Goal: Task Accomplishment & Management: Complete application form

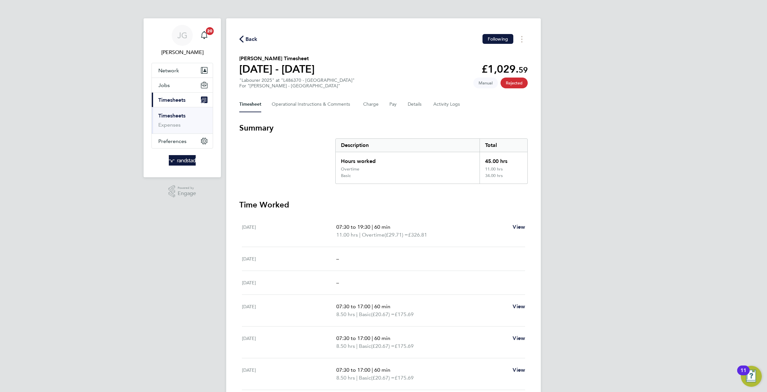
click at [324, 116] on div "Back Following Marlon James's Timesheet 23 - 29 Aug 2025 £1,029. 59 "Labourer 2…" at bounding box center [383, 228] width 315 height 420
click at [316, 104] on Comments-tab "Operational Instructions & Comments" at bounding box center [312, 105] width 81 height 16
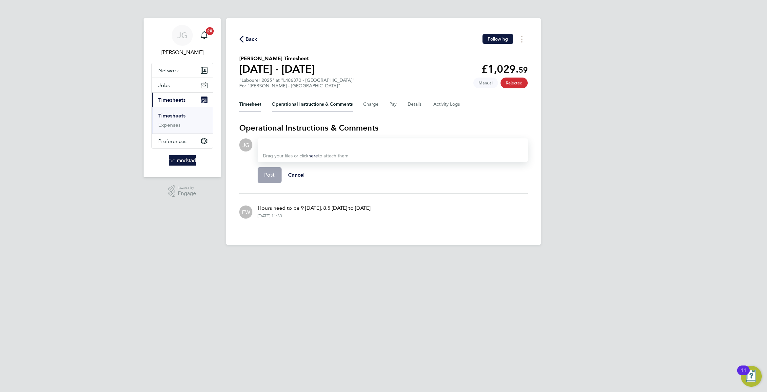
click at [248, 107] on button "Timesheet" at bounding box center [250, 105] width 22 height 16
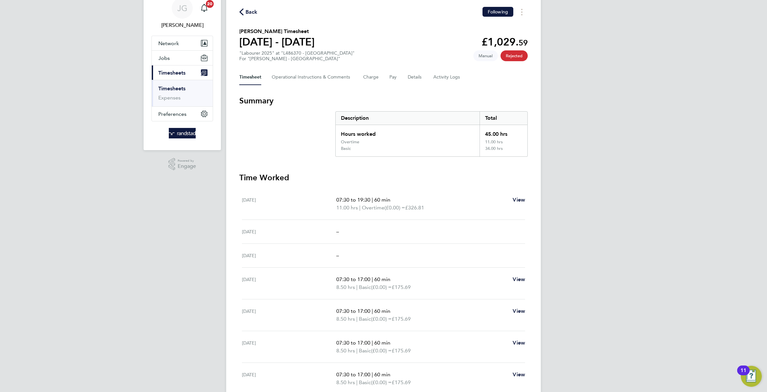
scroll to position [56, 0]
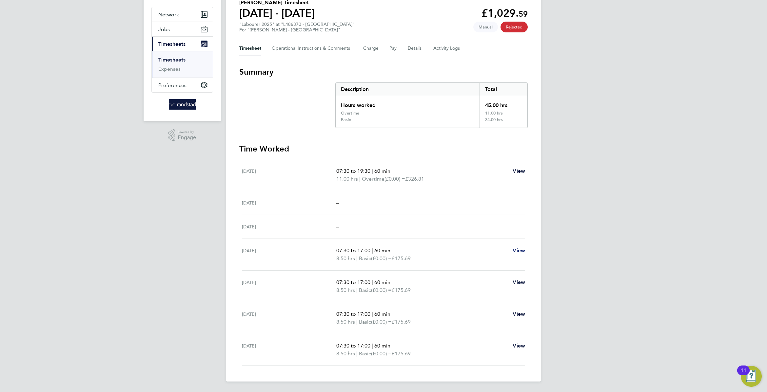
click at [520, 248] on span "View" at bounding box center [518, 251] width 12 height 6
select select "60"
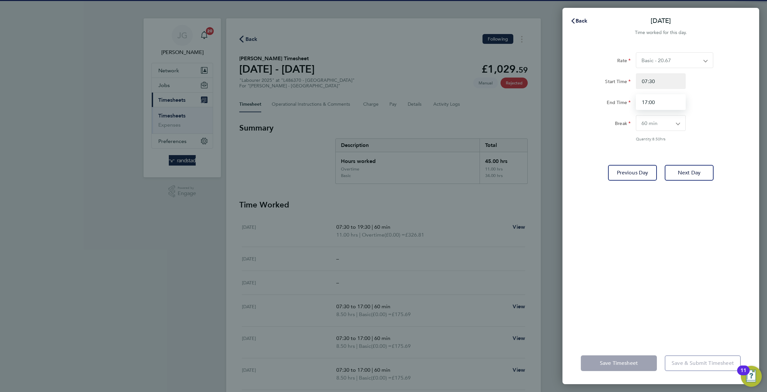
click at [641, 94] on input "17:00" at bounding box center [661, 102] width 50 height 16
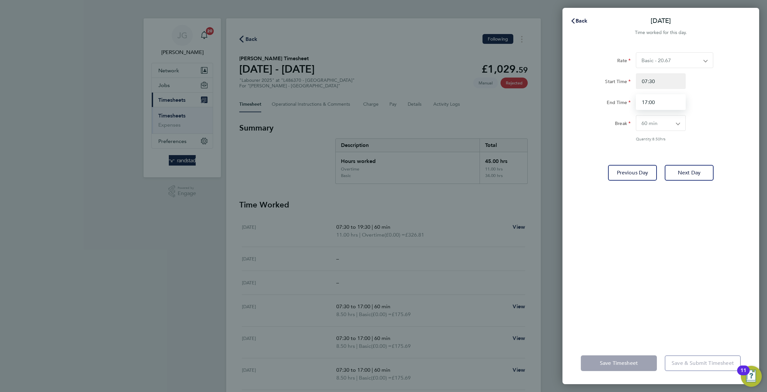
click at [641, 94] on input "17:00" at bounding box center [661, 102] width 50 height 16
type input "18:30"
click at [712, 98] on div "End Time 18:30" at bounding box center [660, 102] width 165 height 16
click at [629, 354] on div "Save Timesheet Save & Submit Timesheet" at bounding box center [660, 364] width 197 height 42
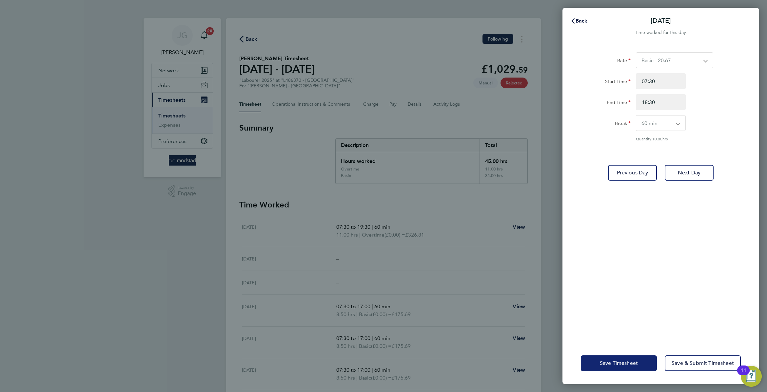
click at [628, 363] on span "Save Timesheet" at bounding box center [619, 363] width 38 height 7
click at [625, 364] on span "Save Timesheet" at bounding box center [619, 363] width 38 height 7
click at [572, 21] on icon "button" at bounding box center [572, 20] width 3 height 5
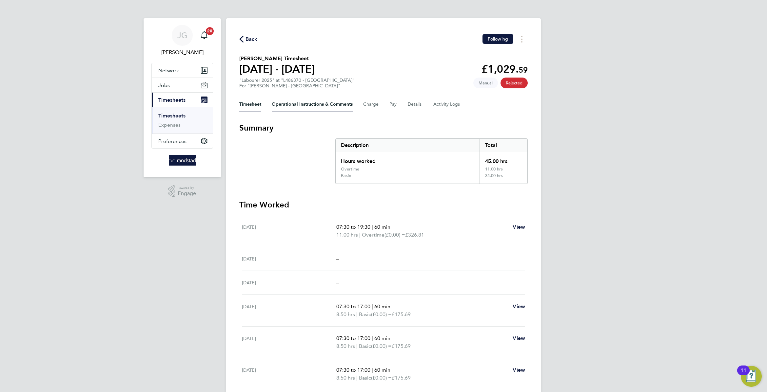
click at [334, 105] on Comments-tab "Operational Instructions & Comments" at bounding box center [312, 105] width 81 height 16
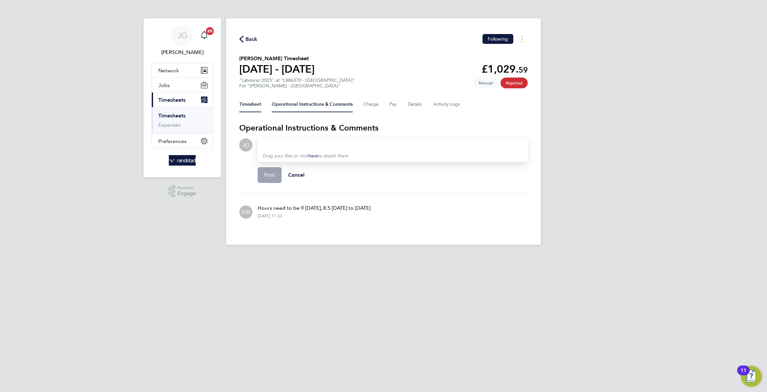
click at [242, 101] on button "Timesheet" at bounding box center [250, 105] width 22 height 16
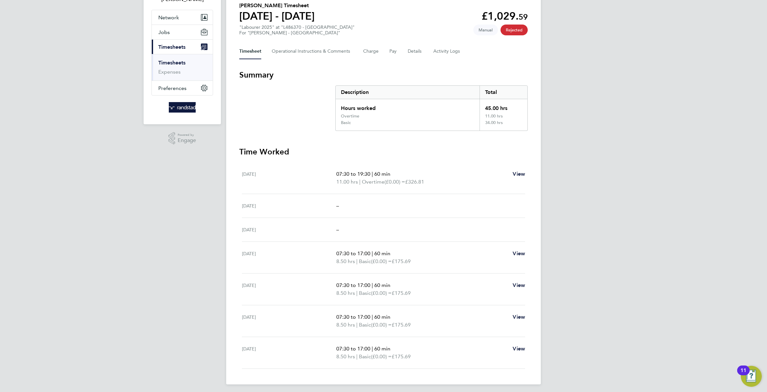
scroll to position [56, 0]
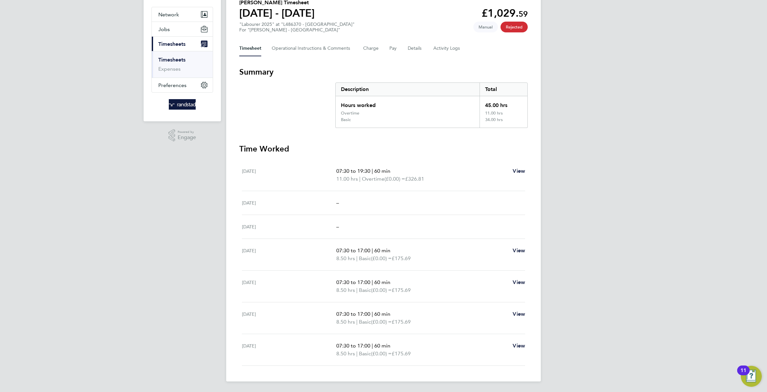
click at [518, 244] on div "Tue 26 Aug 07:30 to 17:00 | 60 min 8.50 hrs | Basic (£0.00) = £175.69 View" at bounding box center [383, 255] width 283 height 32
click at [519, 248] on span "View" at bounding box center [518, 251] width 12 height 6
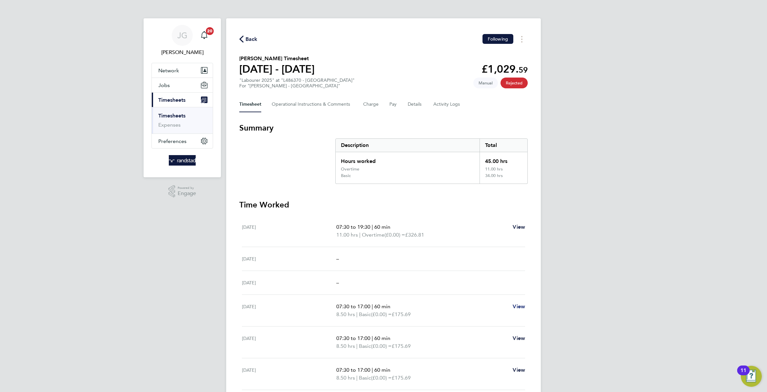
select select "60"
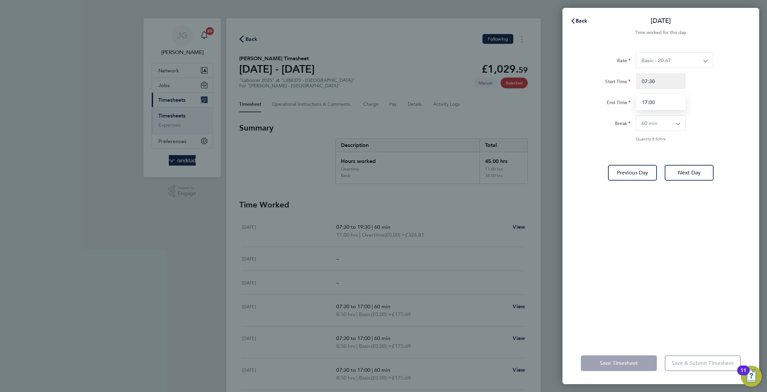
click at [678, 103] on input "17:00" at bounding box center [661, 102] width 50 height 16
click at [726, 132] on div "Rate Basic - 20.67 Overtime - 29.71 Start Time 07:30 End Time 18:00 Break 0 min…" at bounding box center [661, 96] width 160 height 89
click at [660, 105] on input "18:00" at bounding box center [661, 102] width 50 height 16
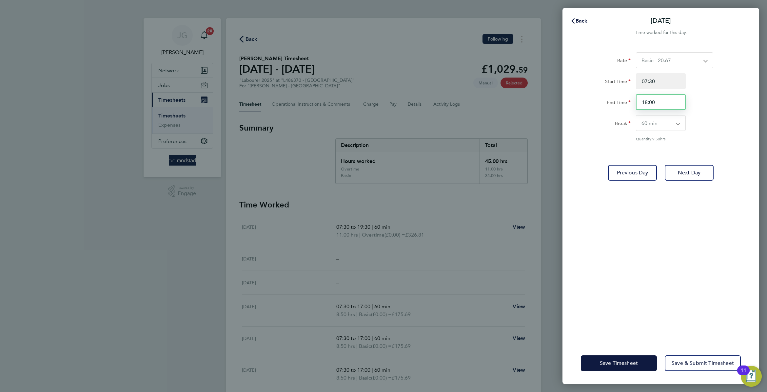
click at [660, 105] on input "18:00" at bounding box center [661, 102] width 50 height 16
type input "18:30"
click at [722, 128] on div "Break 0 min 15 min 30 min 45 min 60 min 75 min 90 min" at bounding box center [660, 123] width 165 height 16
click at [695, 362] on span "Save & Submit Timesheet" at bounding box center [702, 363] width 62 height 7
click at [696, 368] on button "Save & Submit Timesheet" at bounding box center [702, 364] width 76 height 16
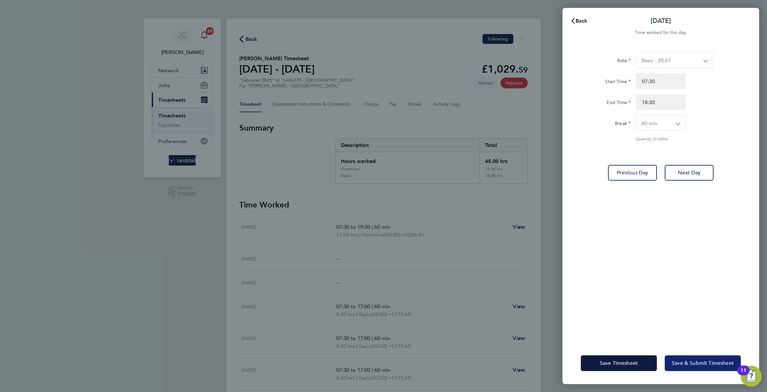
click at [696, 368] on button "Save & Submit Timesheet" at bounding box center [702, 364] width 76 height 16
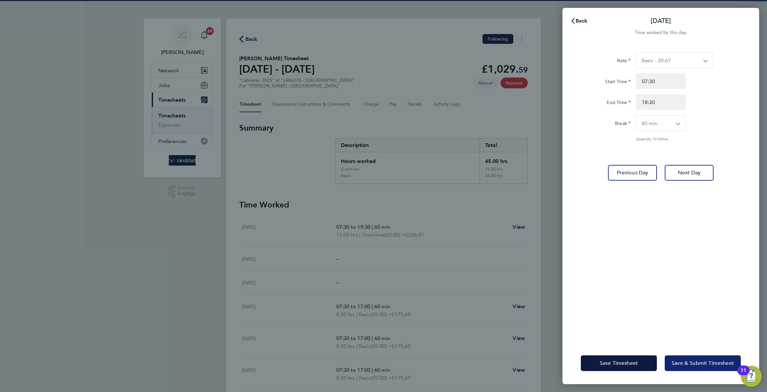
click at [696, 368] on button "Save & Submit Timesheet" at bounding box center [702, 364] width 76 height 16
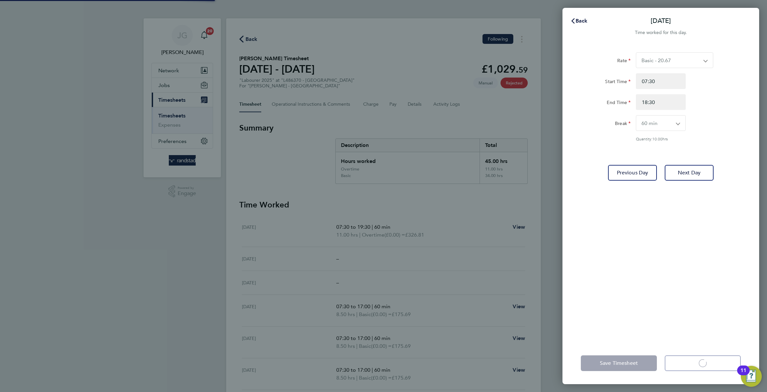
click at [696, 368] on button "Save & Submit Timesheet Loading" at bounding box center [702, 364] width 76 height 16
click at [696, 368] on app-form-button "Save & Submit Timesheet Loading" at bounding box center [700, 364] width 80 height 16
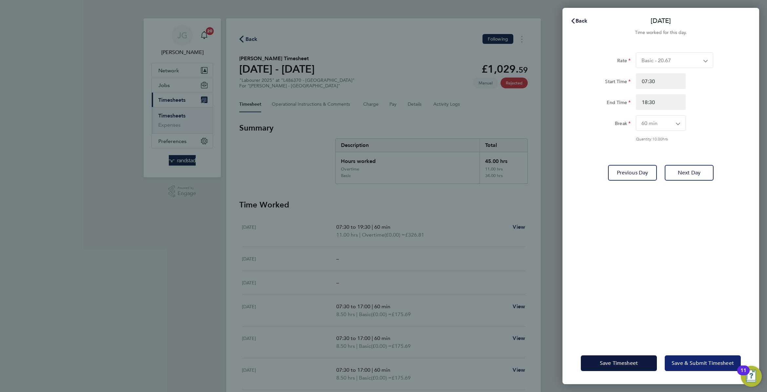
click at [696, 368] on button "Save & Submit Timesheet" at bounding box center [702, 364] width 76 height 16
click at [696, 368] on app-form-button "Save & Submit Timesheet" at bounding box center [700, 364] width 80 height 16
click at [696, 368] on button "Save & Submit Timesheet" at bounding box center [702, 364] width 76 height 16
click at [696, 368] on app-form-button "Save & Submit Timesheet" at bounding box center [700, 364] width 80 height 16
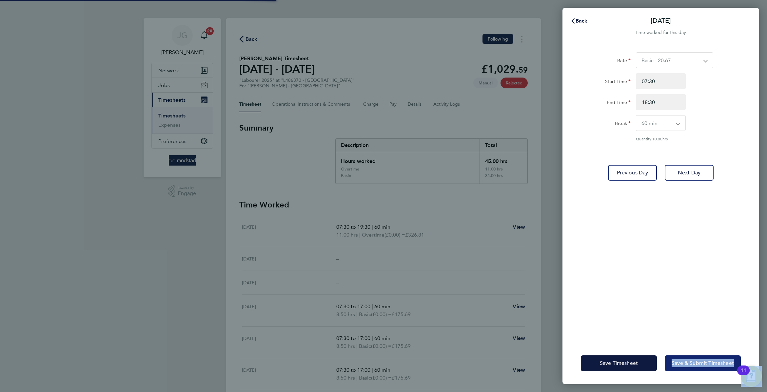
click at [696, 368] on button "Save & Submit Timesheet" at bounding box center [702, 364] width 76 height 16
click at [696, 368] on app-form-button "Save & Submit Timesheet Loading" at bounding box center [700, 364] width 80 height 16
click at [696, 368] on button "Save & Submit Timesheet Loading" at bounding box center [702, 364] width 76 height 16
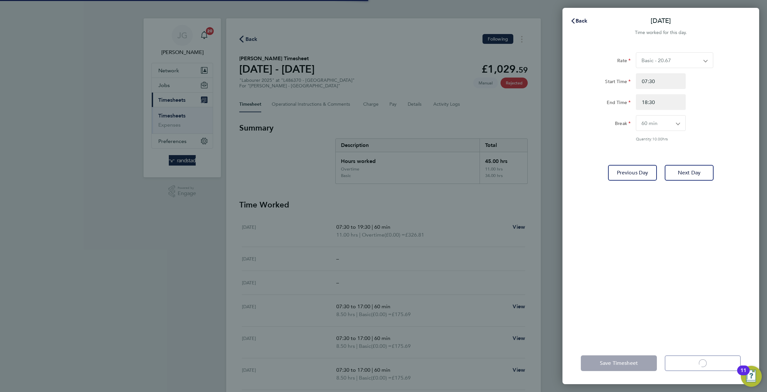
click at [696, 368] on app-form-button "Save & Submit Timesheet Loading" at bounding box center [700, 364] width 80 height 16
click at [696, 368] on button "Save & Submit Timesheet Loading" at bounding box center [702, 364] width 76 height 16
click at [696, 368] on app-form-button "Save & Submit Timesheet Loading" at bounding box center [700, 364] width 80 height 16
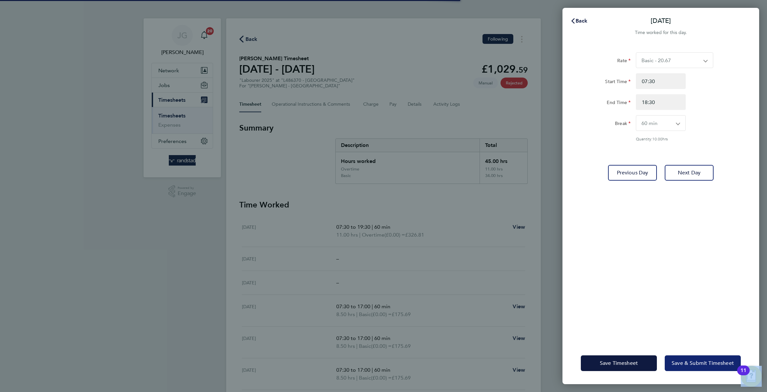
click at [696, 368] on button "Save & Submit Timesheet" at bounding box center [702, 364] width 76 height 16
click at [696, 368] on app-form-button "Save & Submit Timesheet" at bounding box center [700, 364] width 80 height 16
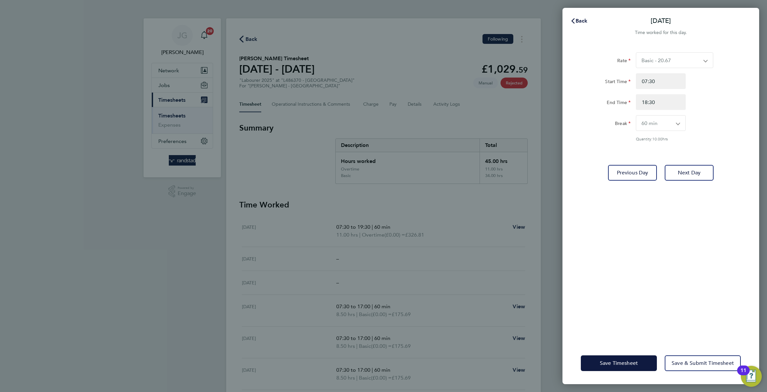
click at [581, 37] on div at bounding box center [660, 41] width 197 height 8
click at [583, 16] on button "Back" at bounding box center [578, 20] width 30 height 13
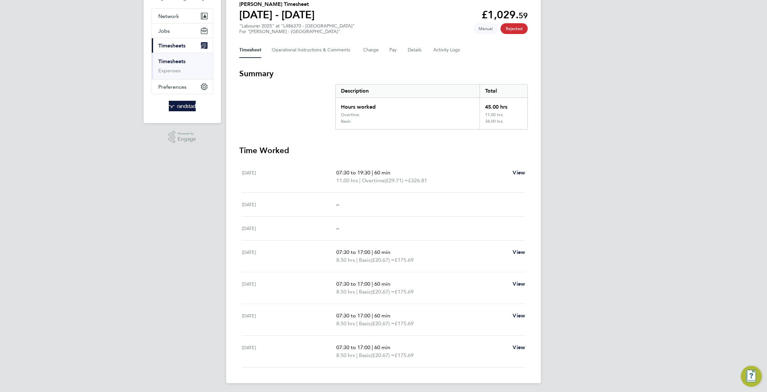
scroll to position [56, 0]
click at [514, 251] on span "View" at bounding box center [518, 251] width 12 height 6
select select "60"
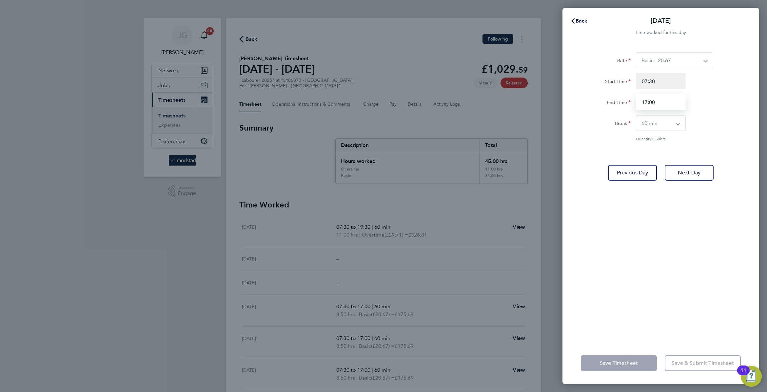
click at [677, 102] on input "17:00" at bounding box center [661, 102] width 50 height 16
click at [763, 104] on div "Back [DATE] Time worked for this day. Rate Basic - 20.67 Overtime - 29.71 Start…" at bounding box center [383, 196] width 767 height 392
click at [680, 102] on input "18:30" at bounding box center [661, 102] width 50 height 16
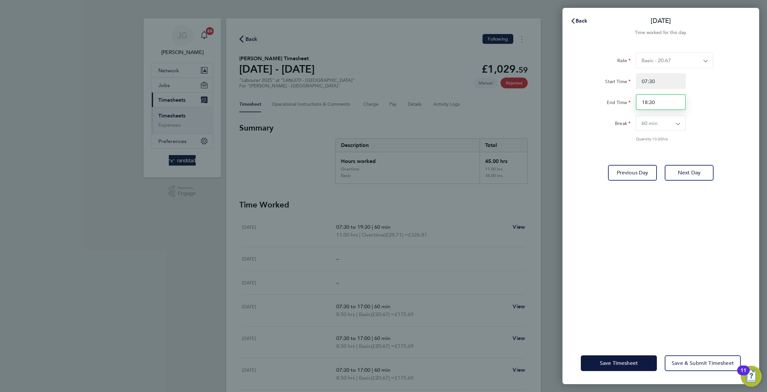
click at [680, 102] on input "18:30" at bounding box center [661, 102] width 50 height 16
click at [679, 102] on input "18:30" at bounding box center [661, 102] width 50 height 16
type input "17:30"
click at [712, 77] on div "Start Time 07:30" at bounding box center [660, 81] width 165 height 16
click at [687, 355] on div "Save Timesheet Save & Submit Timesheet" at bounding box center [660, 364] width 197 height 42
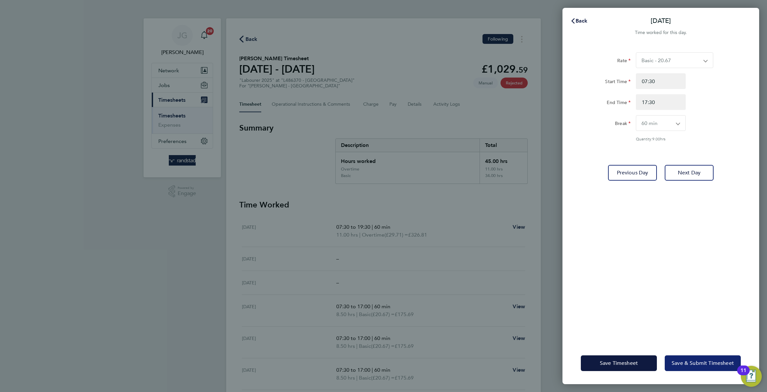
click at [692, 365] on span "Save & Submit Timesheet" at bounding box center [702, 363] width 62 height 7
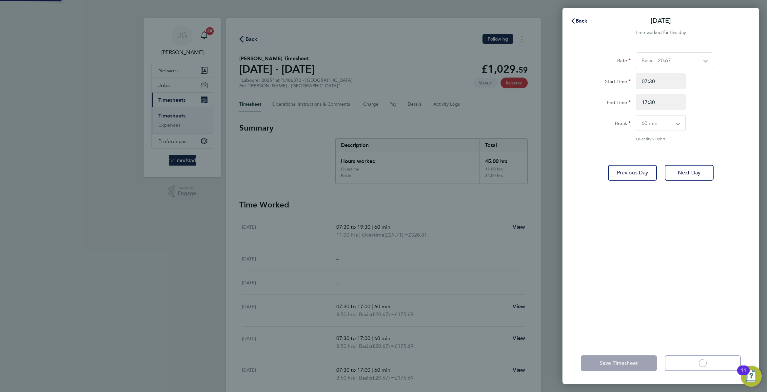
click at [692, 365] on app-form-button "Save & Submit Timesheet Loading" at bounding box center [700, 364] width 80 height 16
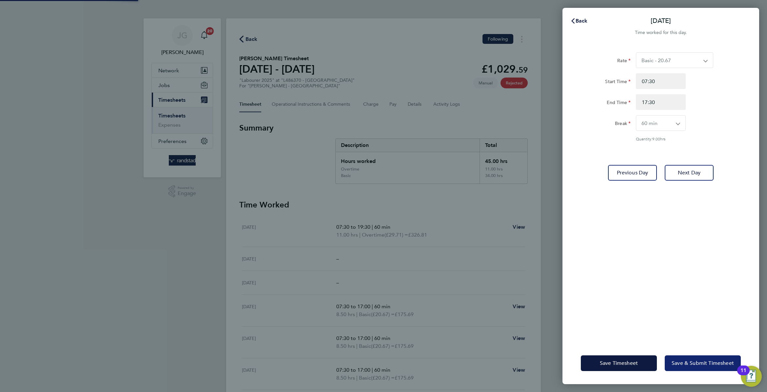
click at [692, 365] on span "Save & Submit Timesheet" at bounding box center [702, 363] width 62 height 7
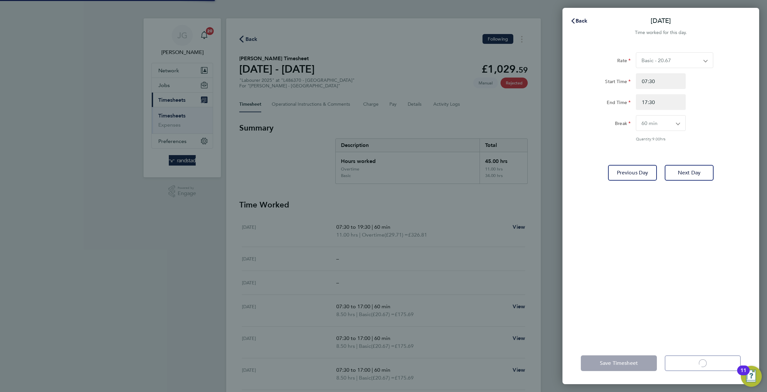
click at [692, 365] on app-form-button "Save & Submit Timesheet Loading" at bounding box center [700, 364] width 80 height 16
click at [692, 365] on span "Save & Submit Timesheet" at bounding box center [702, 363] width 62 height 7
click at [692, 365] on app-form-button "Save & Submit Timesheet Loading" at bounding box center [700, 364] width 80 height 16
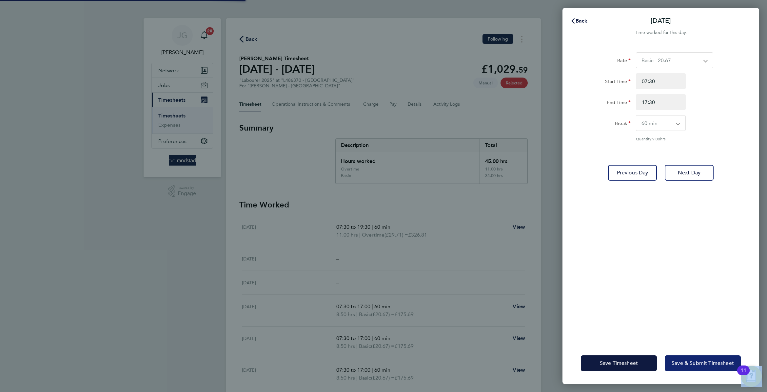
click at [692, 365] on span "Save & Submit Timesheet" at bounding box center [702, 363] width 62 height 7
click at [692, 365] on app-form-button "Save & Submit Timesheet Loading" at bounding box center [700, 364] width 80 height 16
click at [692, 365] on span "Save & Submit Timesheet" at bounding box center [702, 363] width 62 height 7
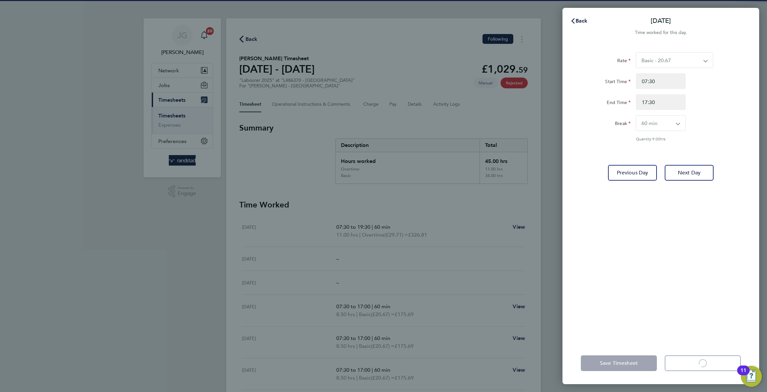
click at [692, 365] on app-form-button "Save & Submit Timesheet Loading" at bounding box center [700, 364] width 80 height 16
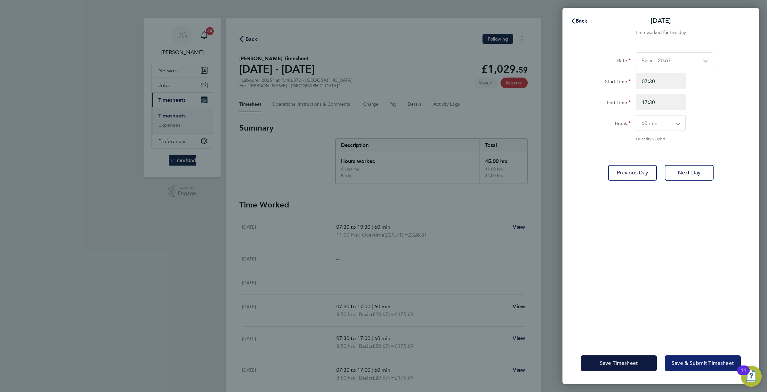
click at [692, 365] on span "Save & Submit Timesheet" at bounding box center [702, 363] width 62 height 7
click at [692, 365] on app-form-button "Save & Submit Timesheet" at bounding box center [700, 364] width 80 height 16
click at [692, 365] on span "Save & Submit Timesheet" at bounding box center [702, 363] width 62 height 7
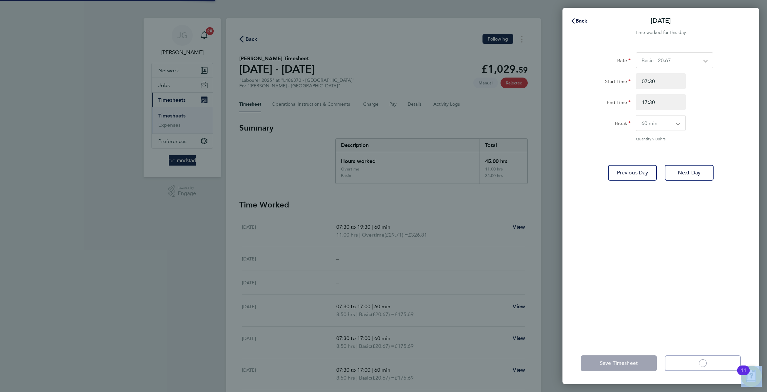
click at [692, 365] on app-form-button "Save & Submit Timesheet Loading" at bounding box center [700, 364] width 80 height 16
click at [692, 365] on span "Save & Submit Timesheet" at bounding box center [702, 363] width 62 height 7
click at [692, 365] on app-form-button "Save & Submit Timesheet Loading" at bounding box center [700, 364] width 80 height 16
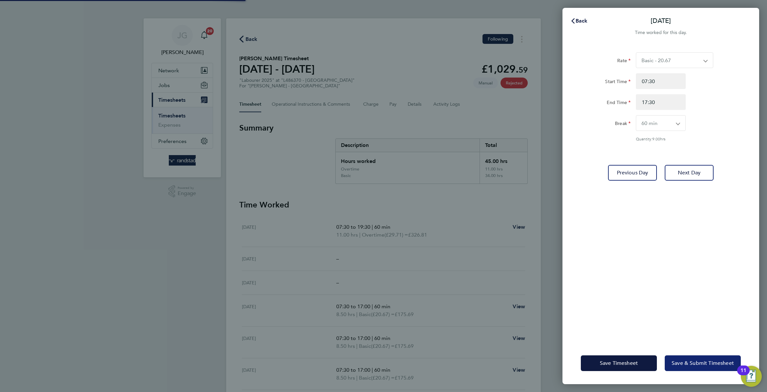
click at [692, 365] on span "Save & Submit Timesheet" at bounding box center [702, 363] width 62 height 7
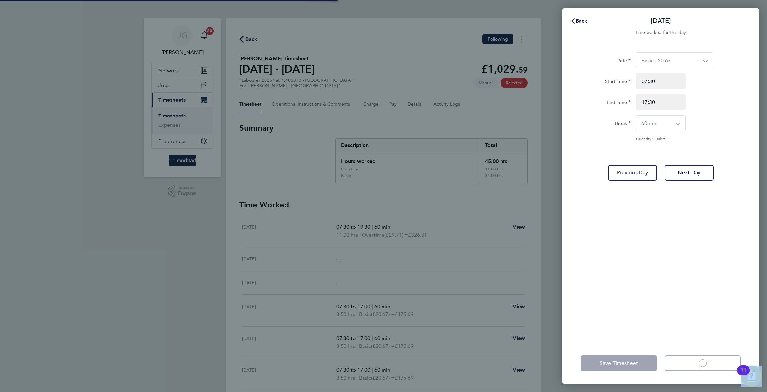
click at [692, 365] on app-form-button "Save & Submit Timesheet Loading" at bounding box center [700, 364] width 80 height 16
click at [692, 365] on span "Save & Submit Timesheet" at bounding box center [702, 363] width 62 height 7
click at [692, 365] on app-form-button "Save & Submit Timesheet Loading" at bounding box center [700, 364] width 80 height 16
click at [692, 365] on span "Save & Submit Timesheet" at bounding box center [702, 363] width 62 height 7
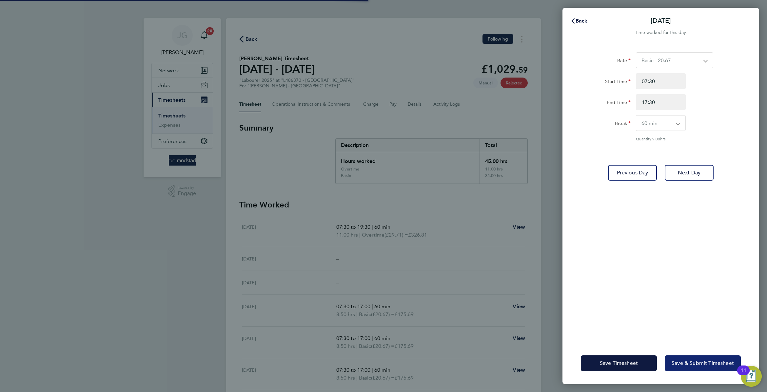
click at [692, 365] on app-form-button "Save & Submit Timesheet" at bounding box center [700, 364] width 80 height 16
click at [692, 365] on span "Save & Submit Timesheet" at bounding box center [702, 363] width 62 height 7
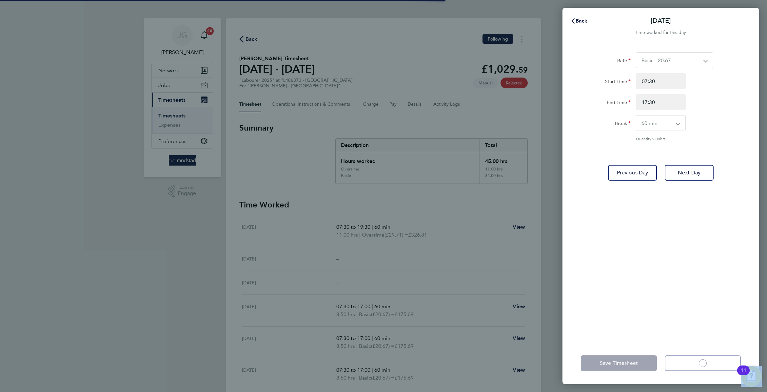
click at [692, 365] on app-form-button "Save & Submit Timesheet Loading" at bounding box center [700, 364] width 80 height 16
click at [692, 365] on span "Save & Submit Timesheet" at bounding box center [702, 363] width 62 height 7
click at [692, 365] on app-form-button "Save & Submit Timesheet" at bounding box center [700, 364] width 80 height 16
click at [692, 365] on span "Save & Submit Timesheet" at bounding box center [702, 363] width 62 height 7
click at [691, 364] on app-form-button "Save & Submit Timesheet Loading" at bounding box center [700, 364] width 80 height 16
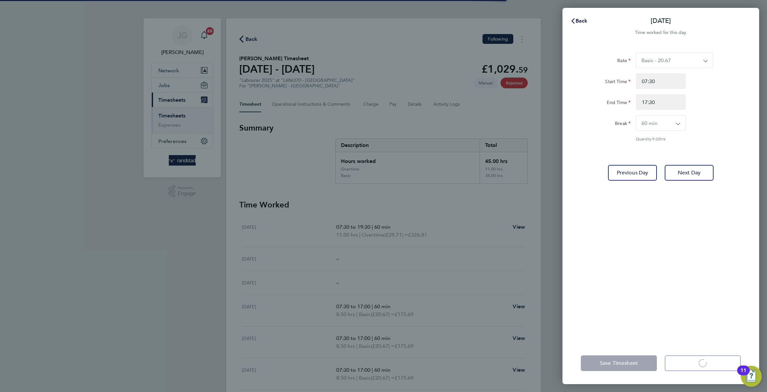
click at [692, 364] on span "Save & Submit Timesheet" at bounding box center [702, 363] width 62 height 7
click at [692, 364] on app-form-button "Save & Submit Timesheet Loading" at bounding box center [700, 364] width 80 height 16
click at [692, 364] on span "Save & Submit Timesheet" at bounding box center [702, 363] width 62 height 7
click at [692, 364] on app-form-button "Save & Submit Timesheet" at bounding box center [700, 364] width 80 height 16
drag, startPoint x: 692, startPoint y: 364, endPoint x: 689, endPoint y: 360, distance: 4.9
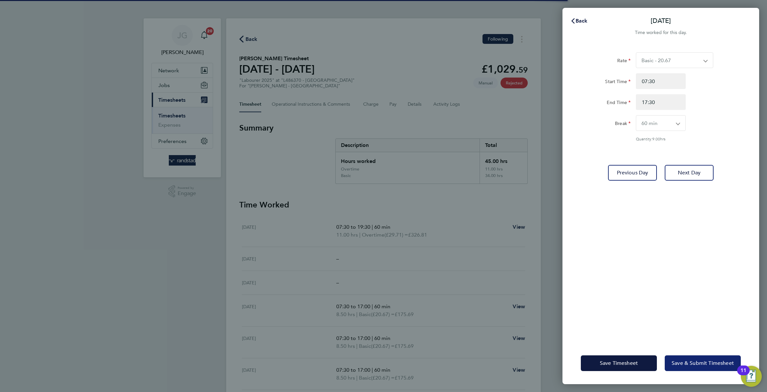
click at [689, 360] on span "Save & Submit Timesheet" at bounding box center [702, 363] width 62 height 7
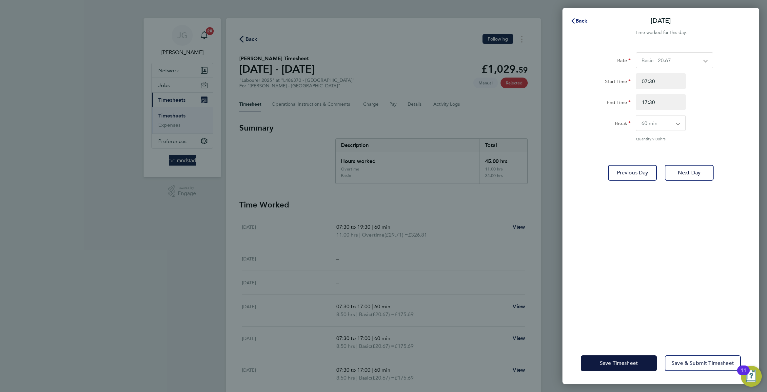
click at [575, 15] on button "Back" at bounding box center [578, 20] width 30 height 13
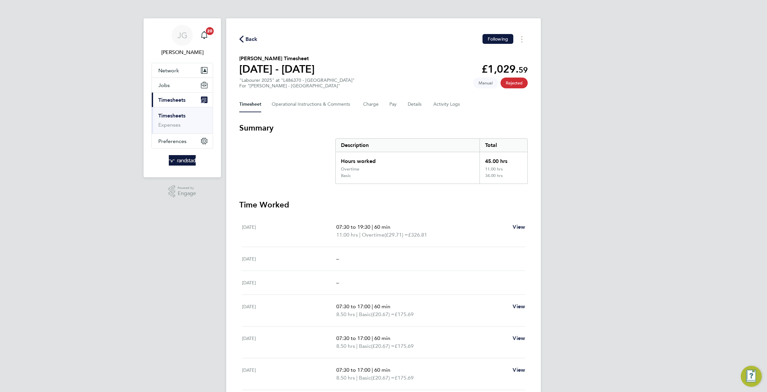
scroll to position [56, 0]
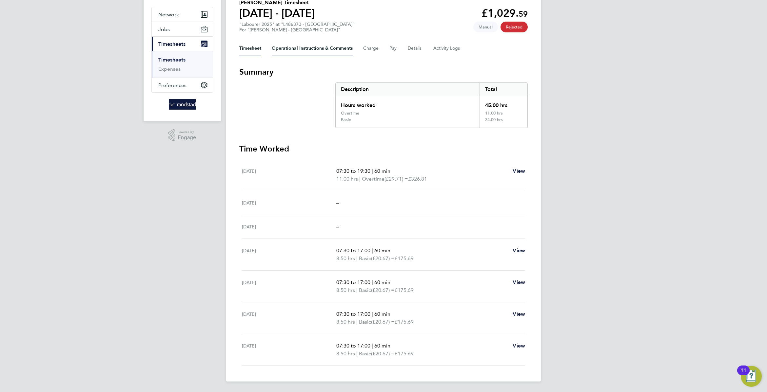
click at [276, 54] on Comments-tab "Operational Instructions & Comments" at bounding box center [312, 49] width 81 height 16
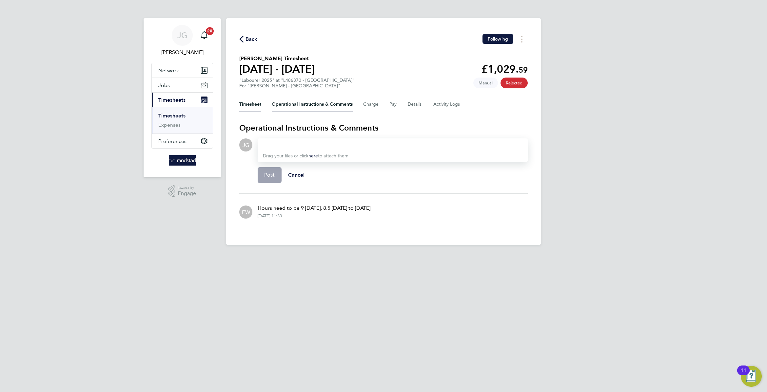
click at [245, 106] on button "Timesheet" at bounding box center [250, 105] width 22 height 16
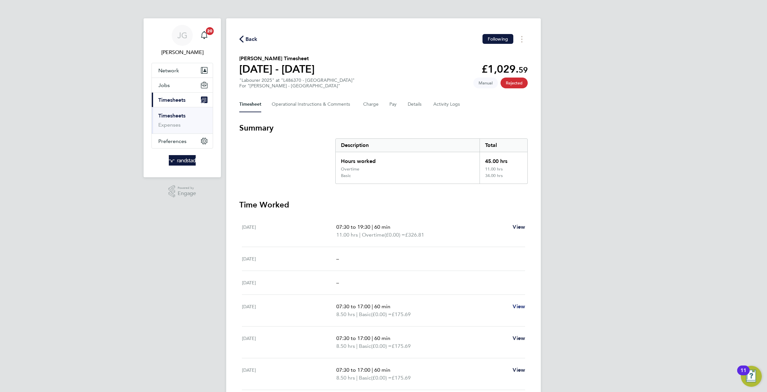
click at [520, 306] on span "View" at bounding box center [518, 307] width 12 height 6
select select "60"
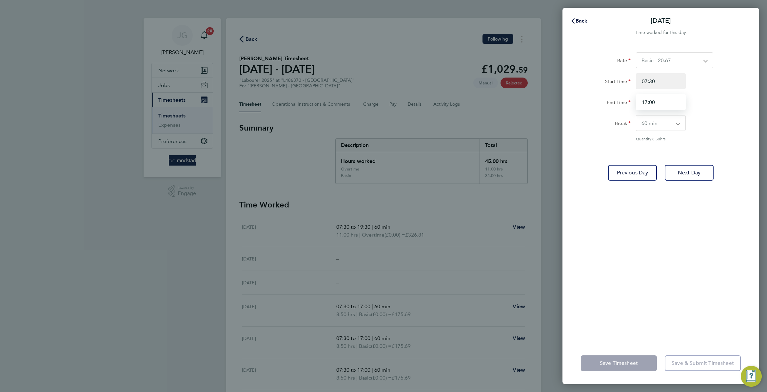
click at [641, 104] on input "17:00" at bounding box center [661, 102] width 50 height 16
click at [709, 126] on div "Break 0 min 15 min 30 min 45 min 60 min 75 min 90 min" at bounding box center [660, 123] width 165 height 16
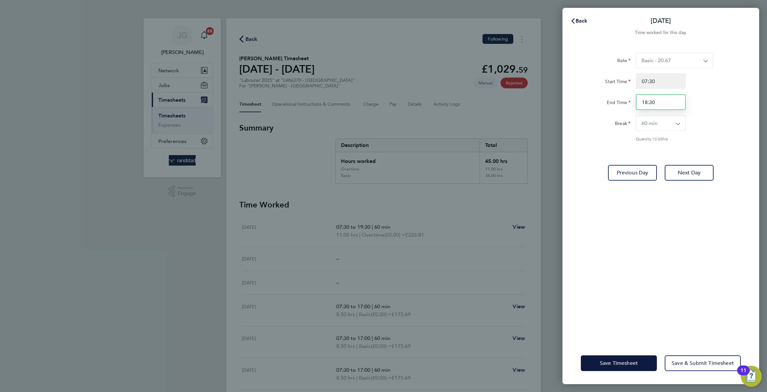
drag, startPoint x: 659, startPoint y: 108, endPoint x: 656, endPoint y: 99, distance: 10.2
click at [657, 100] on input "18:30" at bounding box center [661, 102] width 50 height 16
click at [656, 99] on input "18:30" at bounding box center [661, 102] width 50 height 16
click at [711, 114] on div "Rate Basic - 20.67 Overtime - 29.71 Start Time 07:30 End Time 18:00 Break 0 min…" at bounding box center [661, 96] width 160 height 89
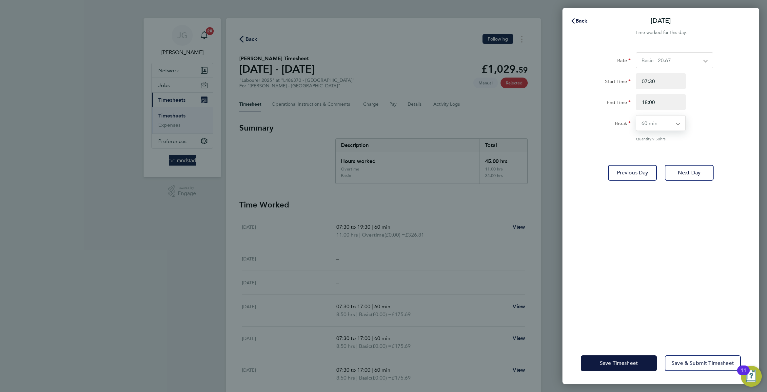
click at [674, 119] on select "0 min 15 min 30 min 45 min 60 min 75 min 90 min" at bounding box center [656, 123] width 41 height 15
click at [670, 93] on div "Start Time 07:30 End Time 18:00" at bounding box center [660, 91] width 165 height 37
click at [670, 97] on input "18:00" at bounding box center [661, 102] width 50 height 16
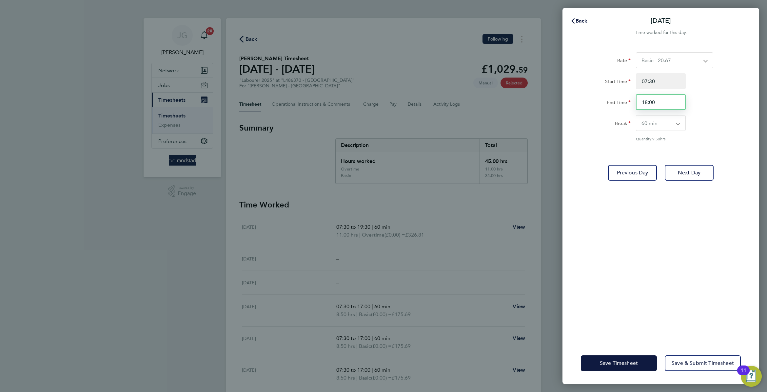
click at [670, 97] on input "18:00" at bounding box center [661, 102] width 50 height 16
type input "17:30"
click at [741, 104] on div "End Time 17:30" at bounding box center [660, 102] width 165 height 16
click at [680, 363] on span "Save & Submit Timesheet" at bounding box center [702, 363] width 62 height 7
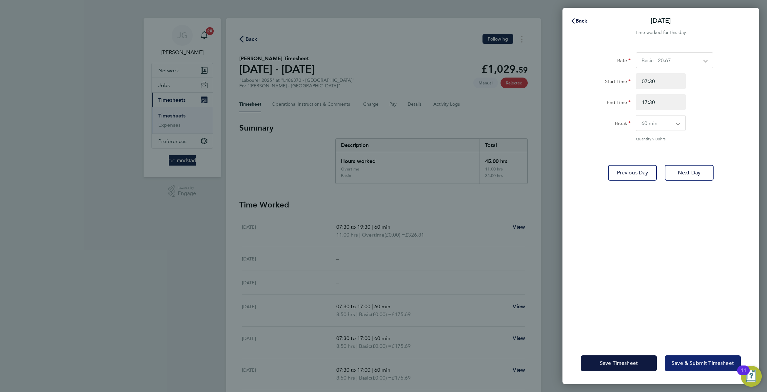
click at [680, 363] on span "Save & Submit Timesheet" at bounding box center [702, 363] width 62 height 7
click at [629, 356] on button "Save Timesheet" at bounding box center [619, 364] width 76 height 16
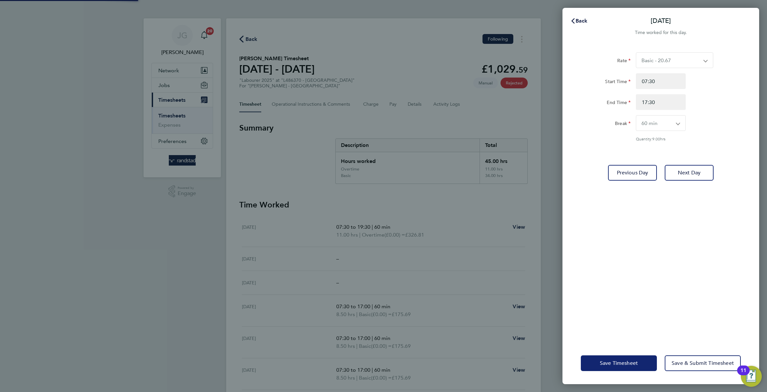
click at [629, 356] on button "Save Timesheet" at bounding box center [619, 364] width 76 height 16
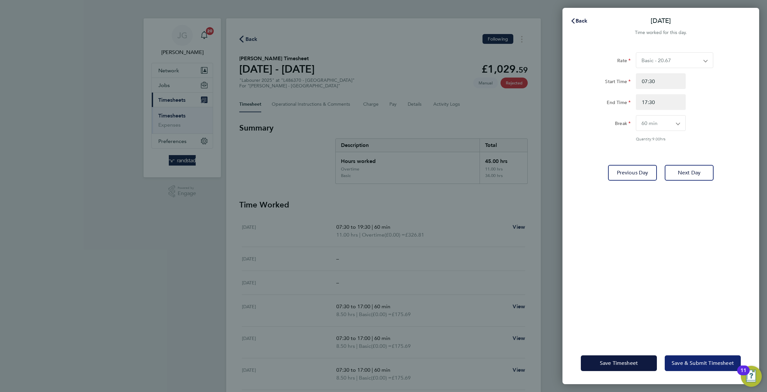
click at [673, 357] on button "Save & Submit Timesheet" at bounding box center [702, 364] width 76 height 16
click at [629, 365] on span "Save Timesheet" at bounding box center [619, 363] width 38 height 7
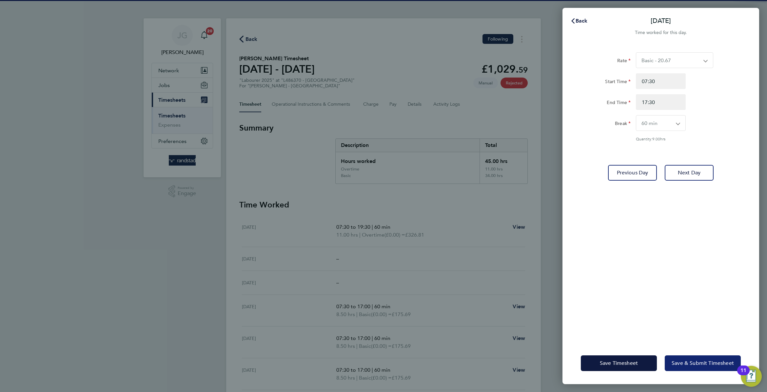
click at [685, 367] on button "Save & Submit Timesheet" at bounding box center [702, 364] width 76 height 16
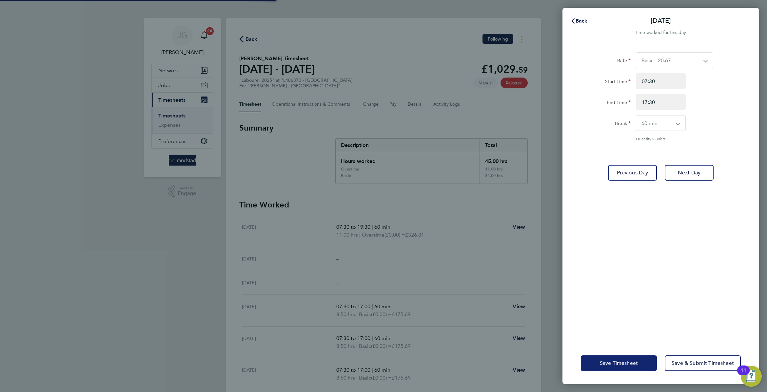
click at [623, 371] on button "Save Timesheet" at bounding box center [619, 364] width 76 height 16
click at [682, 356] on button "Save & Submit Timesheet" at bounding box center [702, 364] width 76 height 16
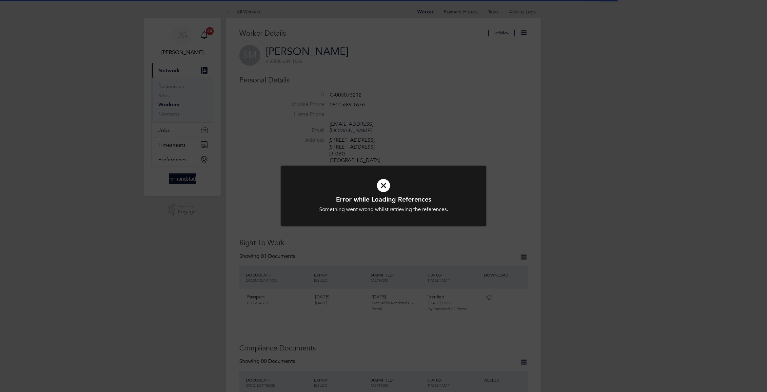
click at [235, 127] on div "Error while Loading References Something went wrong whilst retrieving the refer…" at bounding box center [383, 196] width 767 height 392
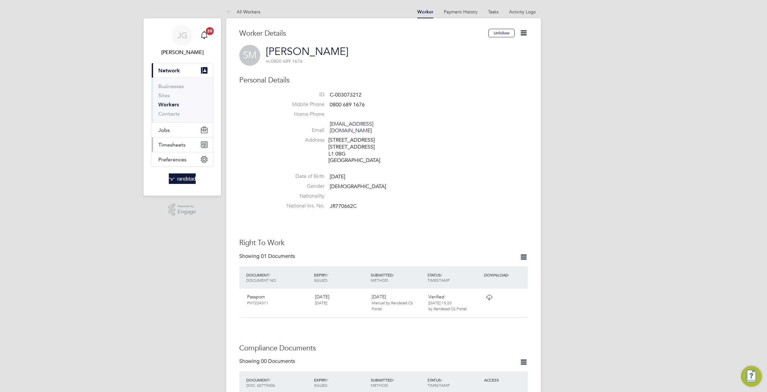
click at [191, 144] on button "Timesheets" at bounding box center [182, 145] width 61 height 14
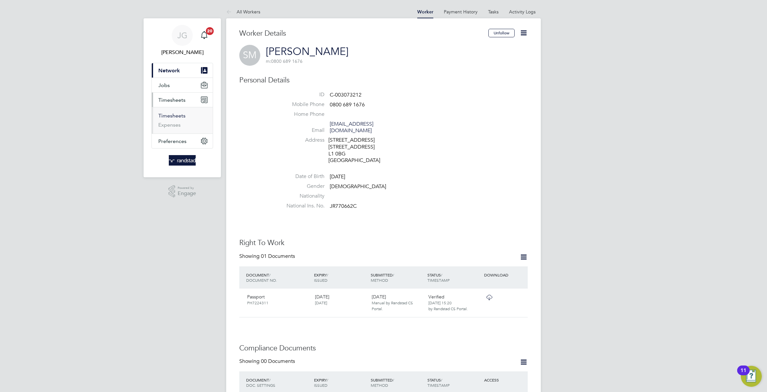
click at [168, 113] on link "Timesheets" at bounding box center [171, 116] width 27 height 6
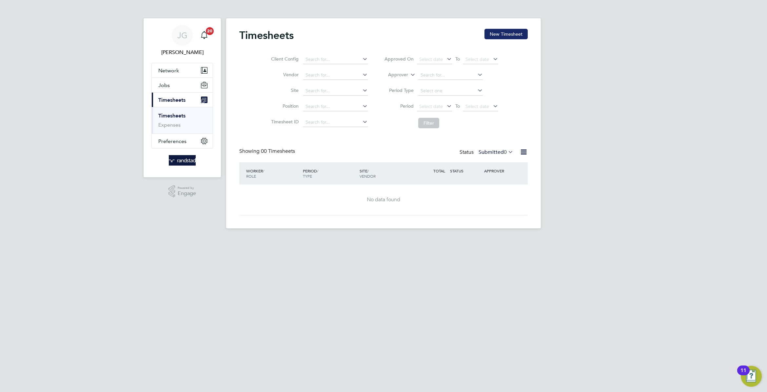
click at [510, 38] on button "New Timesheet" at bounding box center [505, 34] width 43 height 10
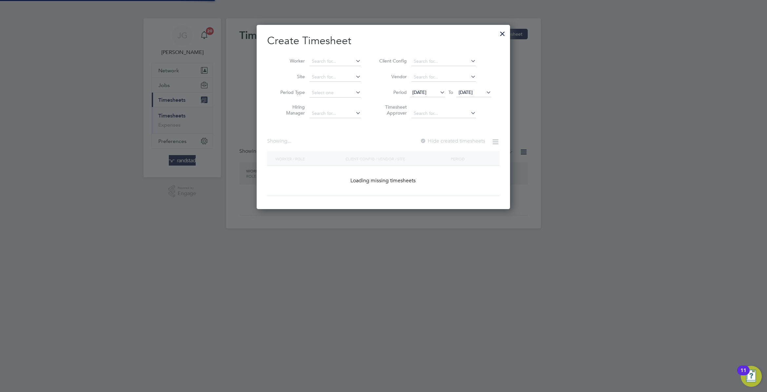
scroll to position [185, 253]
click at [332, 58] on input at bounding box center [334, 61] width 51 height 9
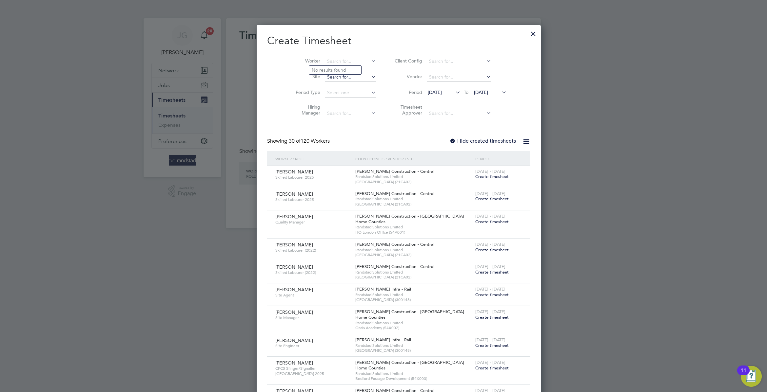
scroll to position [1268, 253]
click at [325, 77] on input at bounding box center [350, 77] width 51 height 9
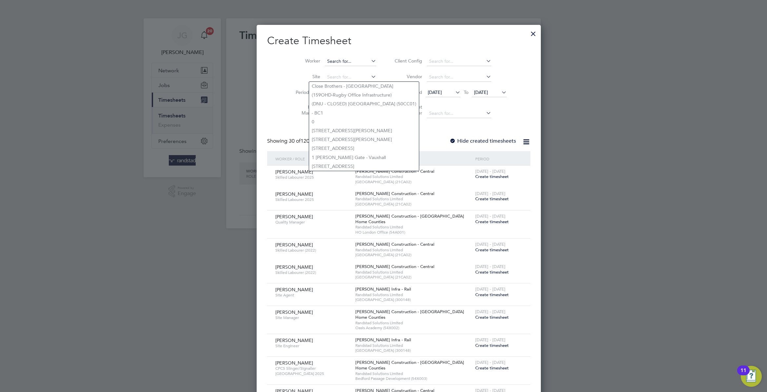
click at [331, 64] on input at bounding box center [350, 61] width 51 height 9
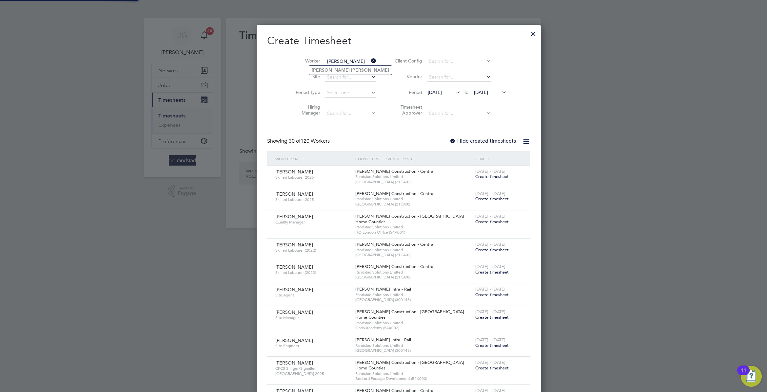
click at [348, 68] on li "Marlon James" at bounding box center [350, 70] width 83 height 9
type input "Marlon James"
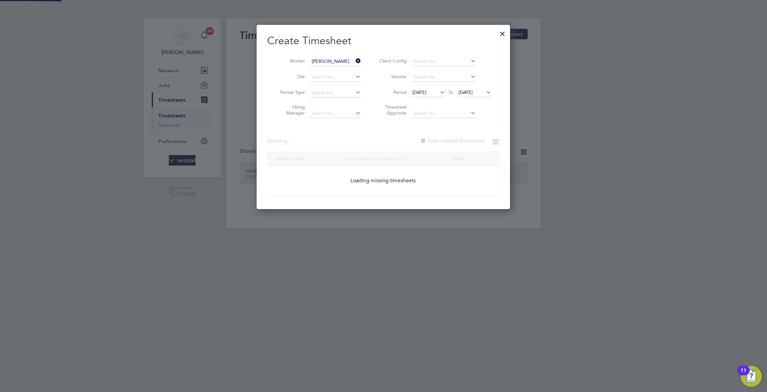
scroll to position [178, 253]
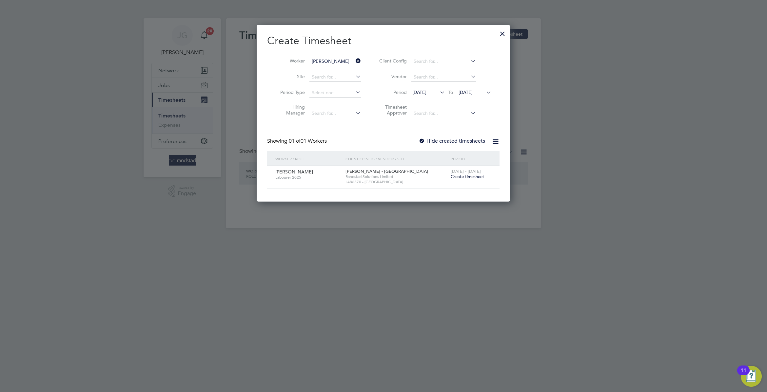
click at [463, 141] on label "Hide created timesheets" at bounding box center [451, 141] width 67 height 7
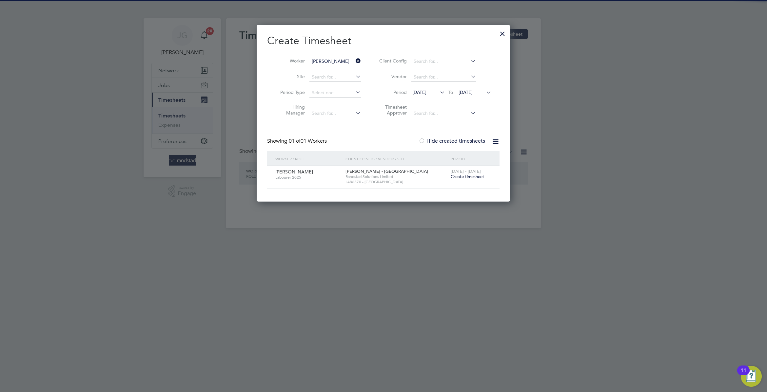
click at [473, 179] on span "Create timesheet" at bounding box center [466, 177] width 33 height 6
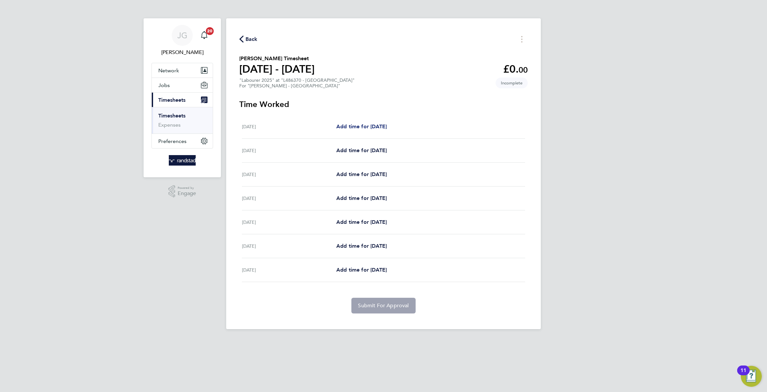
click at [377, 129] on span "Add time for Sat 23 Aug" at bounding box center [361, 127] width 50 height 6
select select "60"
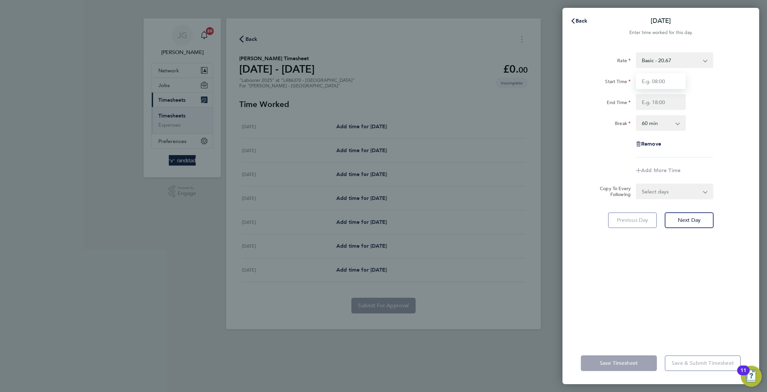
click at [649, 82] on input "Start Time" at bounding box center [661, 81] width 50 height 16
click at [672, 105] on input "End Time" at bounding box center [661, 102] width 50 height 16
type input "07:30"
type input "19:30"
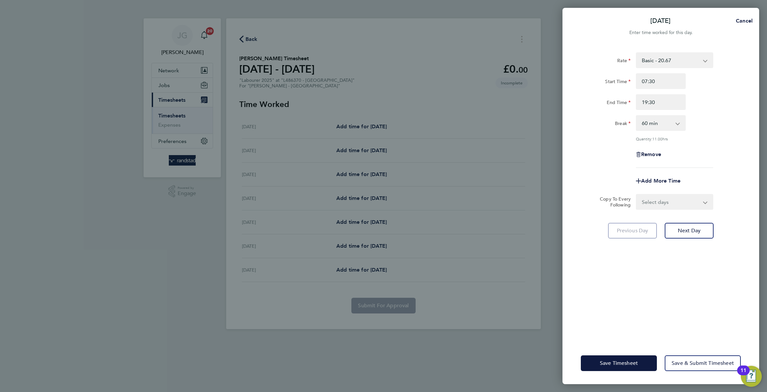
click at [683, 116] on app-icon-cross-button at bounding box center [681, 123] width 8 height 14
click at [646, 358] on button "Save Timesheet" at bounding box center [619, 364] width 76 height 16
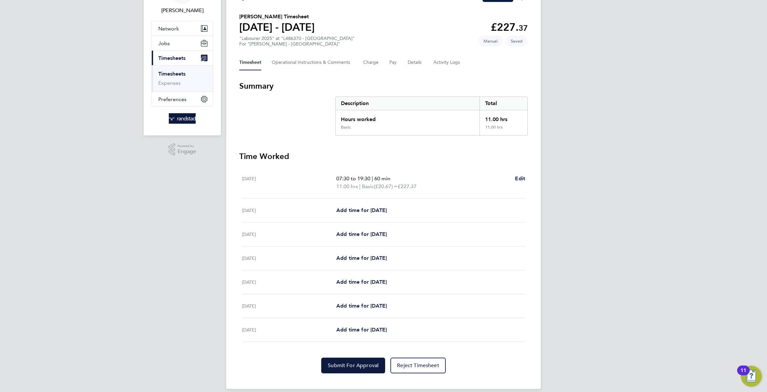
scroll to position [50, 0]
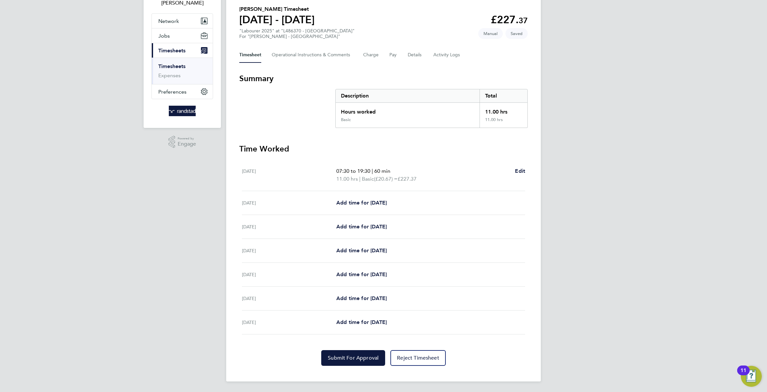
click at [387, 221] on div "Mon 25 Aug Add time for Mon 25 Aug Add time for Mon 25 Aug" at bounding box center [383, 227] width 283 height 24
click at [383, 253] on span "Add time for Tue 26 Aug" at bounding box center [361, 251] width 50 height 6
select select "60"
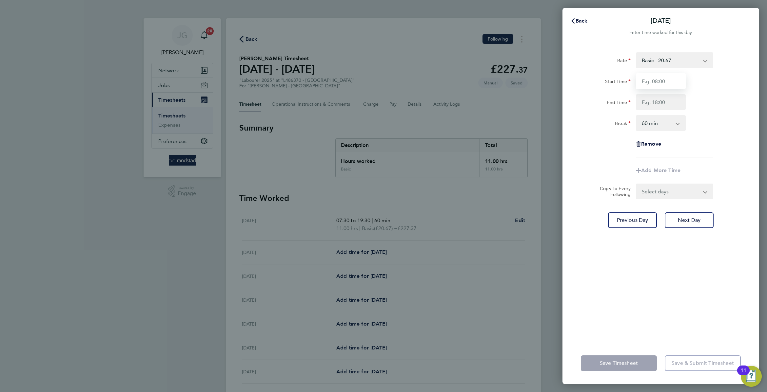
click at [682, 80] on input "Start Time" at bounding box center [661, 81] width 50 height 16
type input "07:30"
click at [665, 98] on input "End Time" at bounding box center [661, 102] width 50 height 16
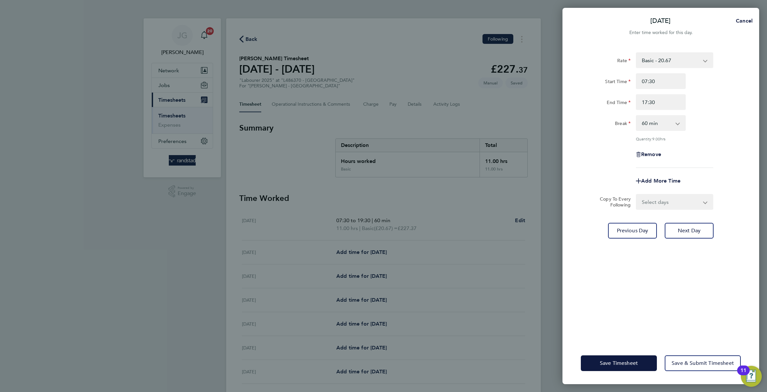
click at [691, 102] on div "End Time 17:30" at bounding box center [660, 102] width 165 height 16
click at [669, 109] on input "17:30" at bounding box center [661, 102] width 50 height 16
type input "17:00"
click at [719, 163] on div "Rate Basic - 20.67 Overtime - 29.71 Start Time 07:30 End Time 17:00 Break 0 min…" at bounding box center [661, 110] width 160 height 116
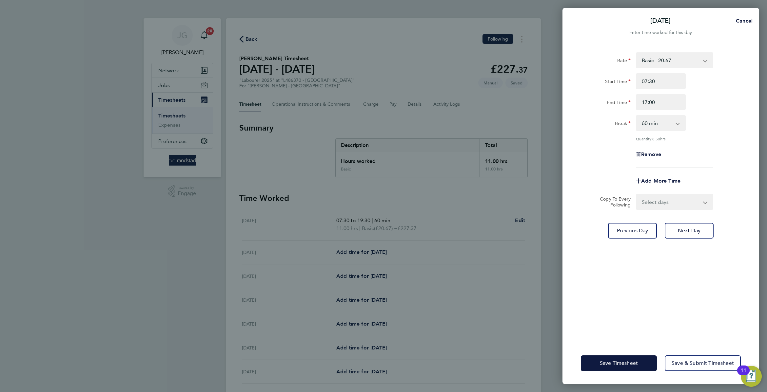
drag, startPoint x: 709, startPoint y: 202, endPoint x: 646, endPoint y: 205, distance: 63.3
click at [709, 203] on app-icon-cross-button at bounding box center [709, 202] width 8 height 14
click at [684, 201] on select "Select days Day Wednesday Thursday Friday" at bounding box center [670, 202] width 69 height 14
select select "DAY"
click at [636, 195] on select "Select days Day Wednesday Thursday Friday" at bounding box center [670, 202] width 69 height 14
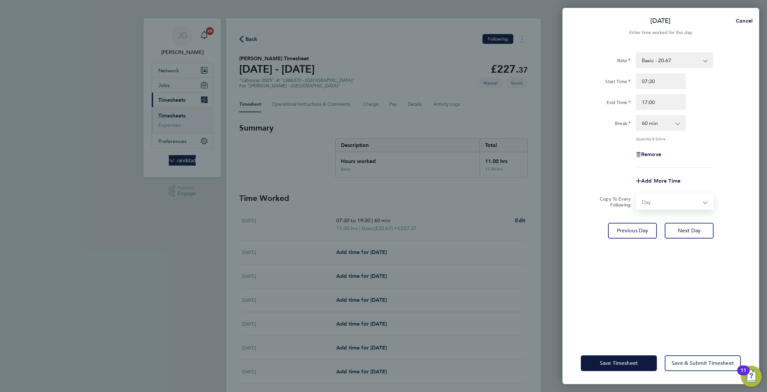
select select "2025-08-29"
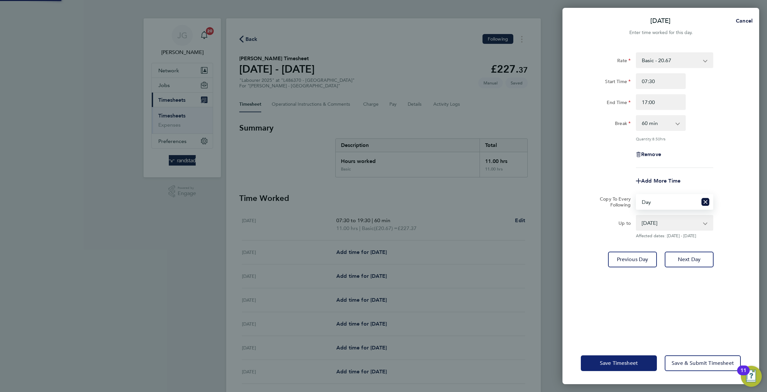
click at [634, 359] on button "Save Timesheet" at bounding box center [619, 364] width 76 height 16
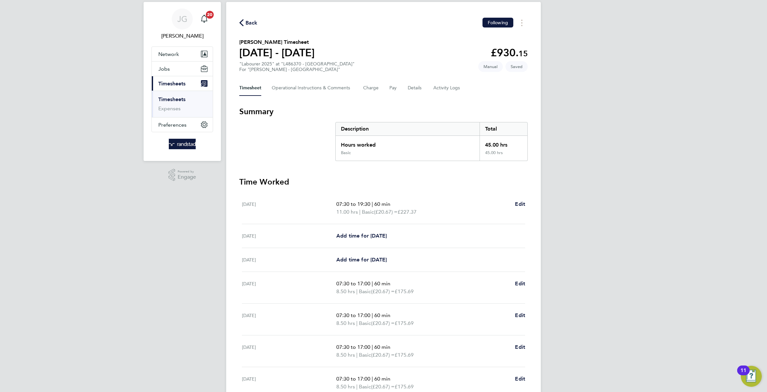
scroll to position [26, 0]
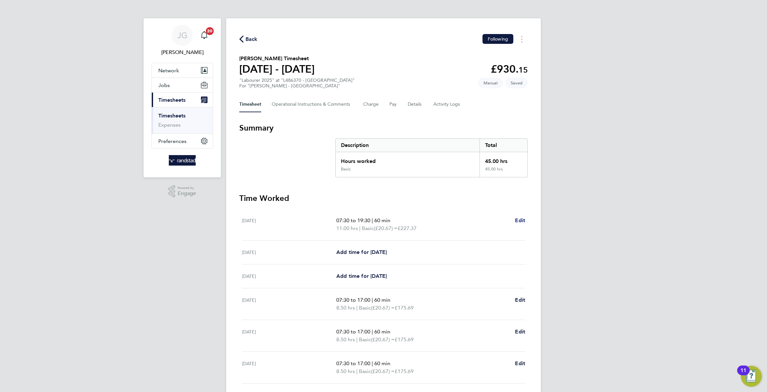
click at [522, 220] on span "Edit" at bounding box center [520, 221] width 10 height 6
select select "60"
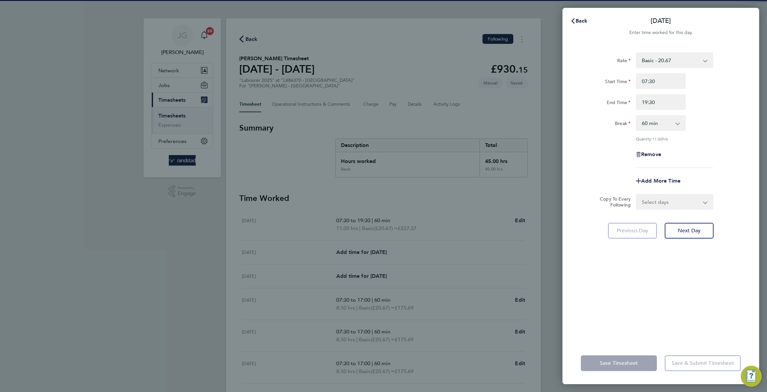
drag, startPoint x: 661, startPoint y: 68, endPoint x: 660, endPoint y: 58, distance: 9.9
click at [660, 58] on app-form-select "Basic - 20.67 Overtime - 29.71" at bounding box center [674, 60] width 77 height 16
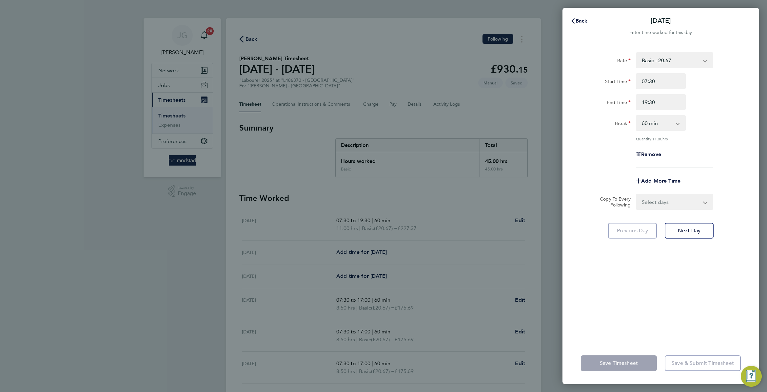
click at [660, 58] on select "Basic - 20.67 Overtime - 29.71" at bounding box center [670, 60] width 68 height 14
select select "60"
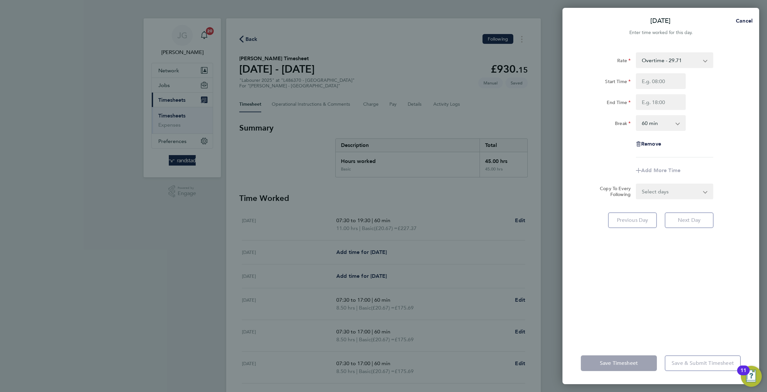
click at [643, 356] on app-form-button "Save Timesheet" at bounding box center [621, 364] width 80 height 16
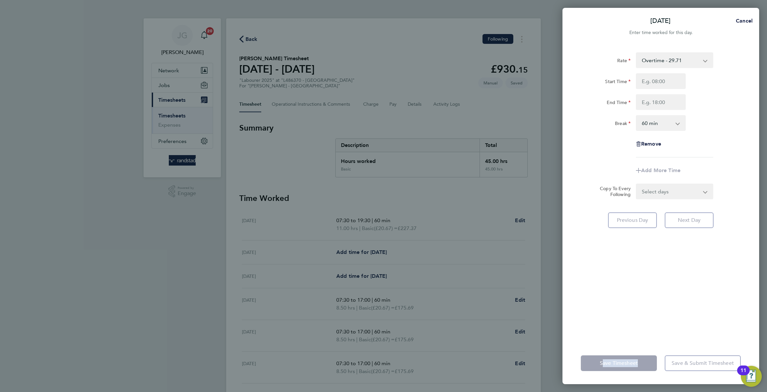
click at [643, 356] on app-form-button "Save Timesheet" at bounding box center [621, 364] width 80 height 16
click at [639, 361] on app-form-button "Save Timesheet" at bounding box center [621, 364] width 80 height 16
drag, startPoint x: 630, startPoint y: 333, endPoint x: 709, endPoint y: 101, distance: 245.0
click at [637, 310] on div "Rate Overtime - 29.71 Basic - 20.67 Start Time End Time Break 0 min 15 min 30 m…" at bounding box center [660, 194] width 197 height 298
click at [734, 21] on span "Cancel" at bounding box center [742, 20] width 21 height 5
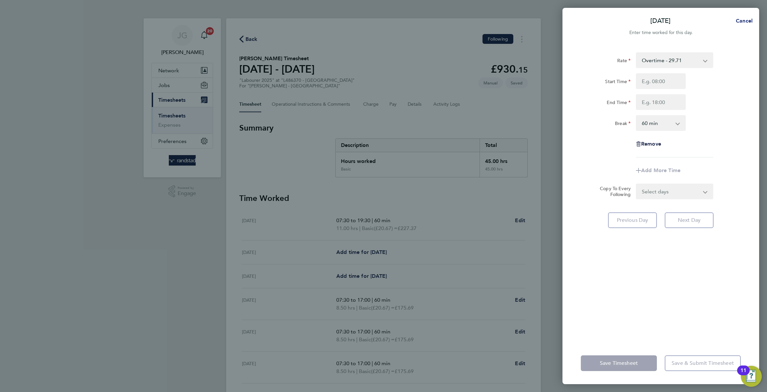
select select "60"
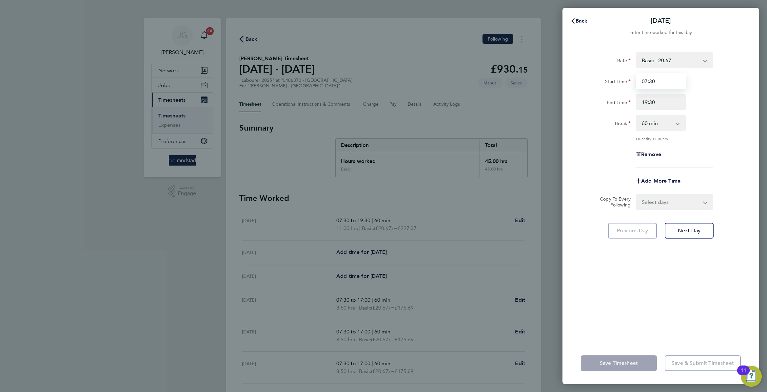
drag, startPoint x: 670, startPoint y: 81, endPoint x: 670, endPoint y: 54, distance: 26.5
click at [670, 77] on input "07:30" at bounding box center [661, 81] width 50 height 16
click at [670, 54] on select "Basic - 20.67 Overtime - 29.71" at bounding box center [670, 60] width 68 height 14
select select "60"
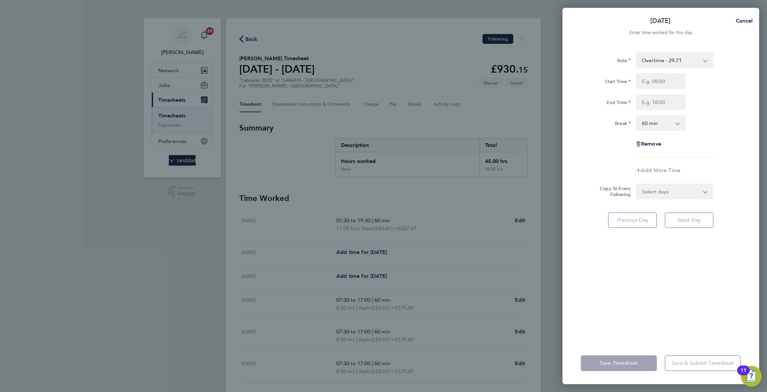
click at [744, 13] on div "Sat 23 Aug Cancel" at bounding box center [660, 21] width 197 height 16
click at [743, 16] on button "Cancel" at bounding box center [742, 20] width 34 height 13
select select "60"
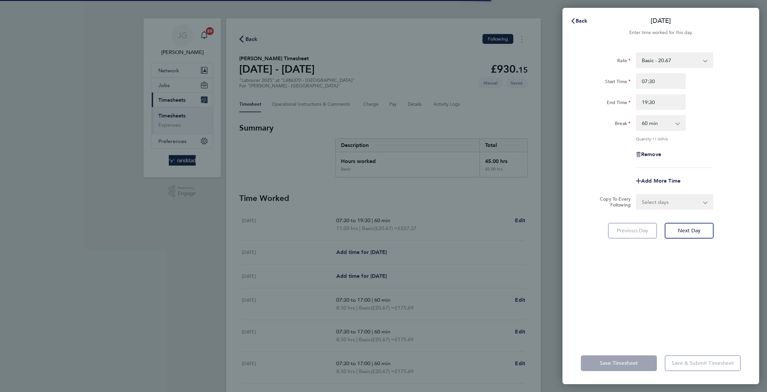
select select "60"
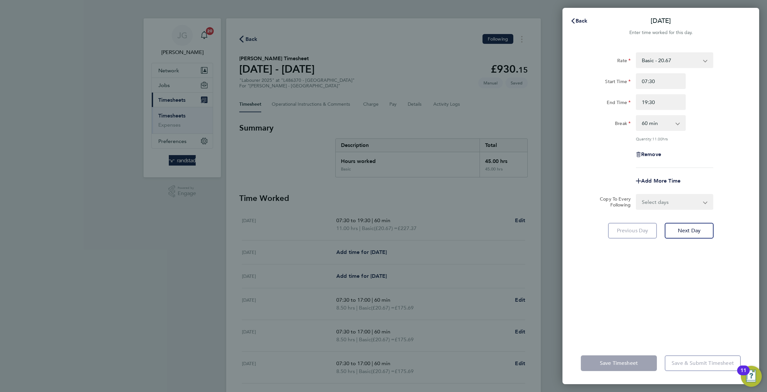
click at [615, 360] on app-form-button "Save Timesheet" at bounding box center [621, 364] width 80 height 16
click at [578, 22] on span "Back" at bounding box center [581, 21] width 12 height 6
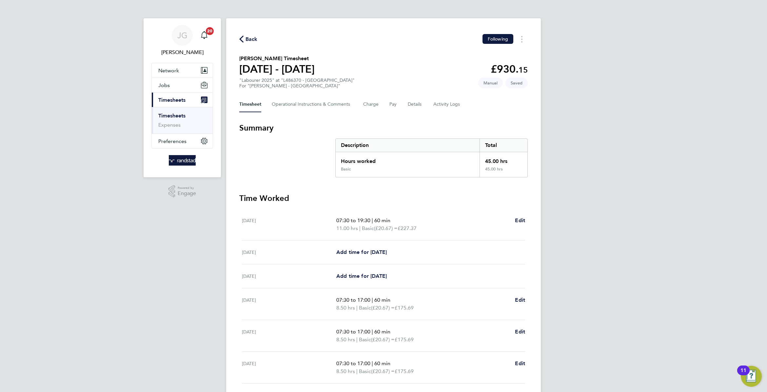
drag, startPoint x: 580, startPoint y: 27, endPoint x: 565, endPoint y: 71, distance: 46.3
click at [580, 27] on div "[PERSON_NAME] Notifications 20 Applications: Network Businesses Sites Workers C…" at bounding box center [383, 236] width 767 height 473
click at [516, 219] on span "Edit" at bounding box center [520, 221] width 10 height 6
select select "60"
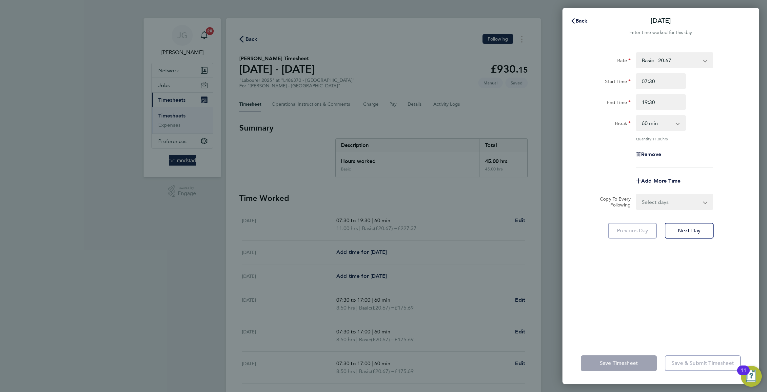
drag, startPoint x: 267, startPoint y: 56, endPoint x: 258, endPoint y: 55, distance: 8.6
click at [266, 55] on div "Back [DATE] Enter time worked for this day. Rate Basic - 20.67 Overtime - 29.71…" at bounding box center [383, 196] width 767 height 392
drag, startPoint x: 249, startPoint y: 45, endPoint x: 249, endPoint y: 41, distance: 3.6
click at [249, 44] on div "Back [DATE] Enter time worked for this day. Rate Basic - 20.67 Overtime - 29.71…" at bounding box center [383, 196] width 767 height 392
click at [246, 37] on div "Back [DATE] Enter time worked for this day. Rate Basic - 20.67 Overtime - 29.71…" at bounding box center [383, 196] width 767 height 392
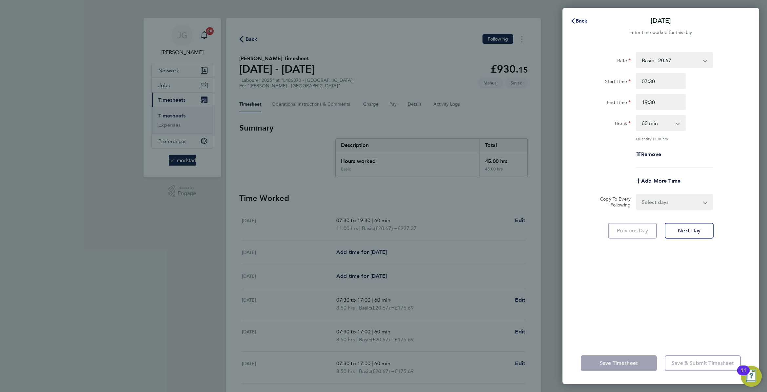
click at [582, 23] on span "Back" at bounding box center [581, 21] width 12 height 6
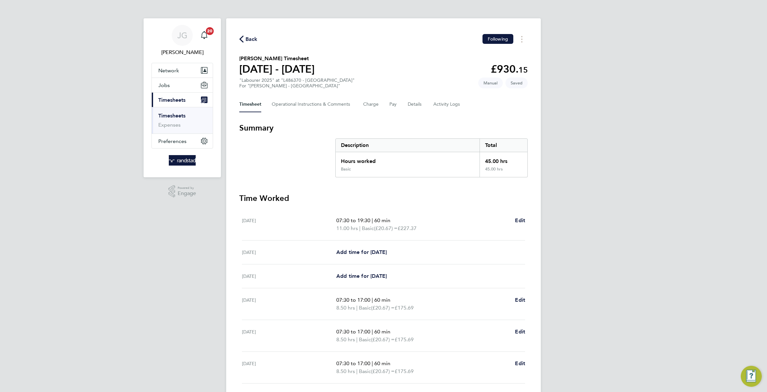
click at [250, 33] on div "Back Following [PERSON_NAME] Timesheet [DATE] - [DATE] £930. 15 "Labourer 2025"…" at bounding box center [383, 240] width 315 height 445
click at [253, 36] on span "Back" at bounding box center [251, 39] width 12 height 8
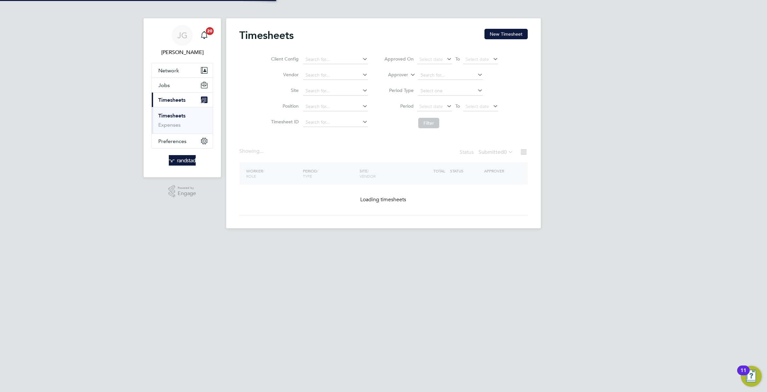
click at [257, 40] on h2 "Timesheets" at bounding box center [266, 35] width 54 height 13
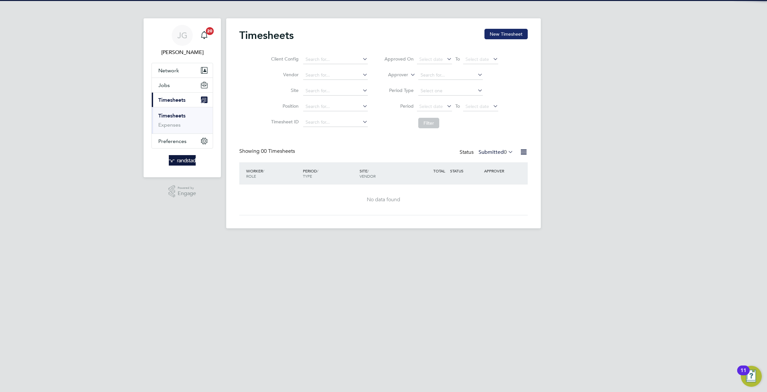
click at [509, 36] on button "New Timesheet" at bounding box center [505, 34] width 43 height 10
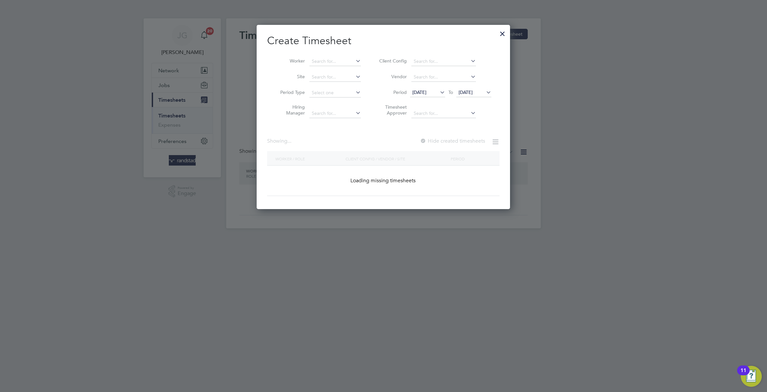
scroll to position [185, 253]
click at [336, 47] on h2 "Create Timesheet" at bounding box center [383, 41] width 232 height 14
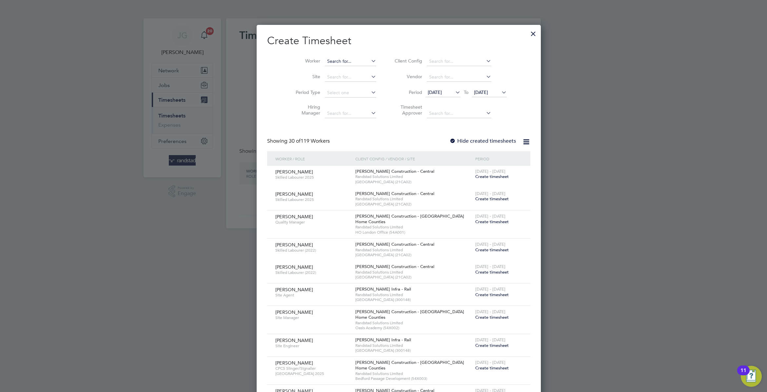
scroll to position [1268, 253]
click at [351, 61] on input at bounding box center [350, 61] width 51 height 9
click at [354, 75] on li "Marlon James" at bounding box center [350, 70] width 83 height 9
type input "[PERSON_NAME]"
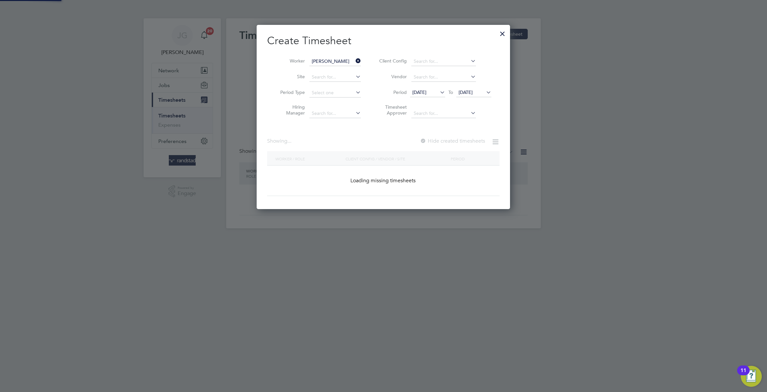
scroll to position [185, 253]
click at [468, 136] on div "Create Timesheet Worker Marlon James Site Period Type Hiring Manager Client Con…" at bounding box center [383, 115] width 232 height 162
click at [471, 142] on label "Hide created timesheets" at bounding box center [451, 141] width 67 height 7
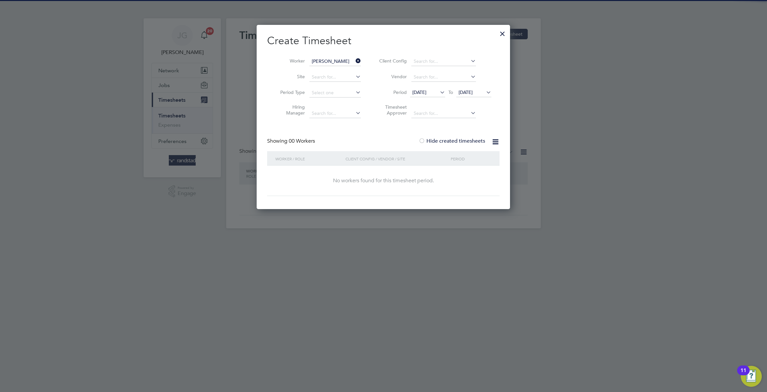
click at [473, 86] on li "Period 19 Aug 2025 To 26 Aug 2025" at bounding box center [434, 93] width 130 height 16
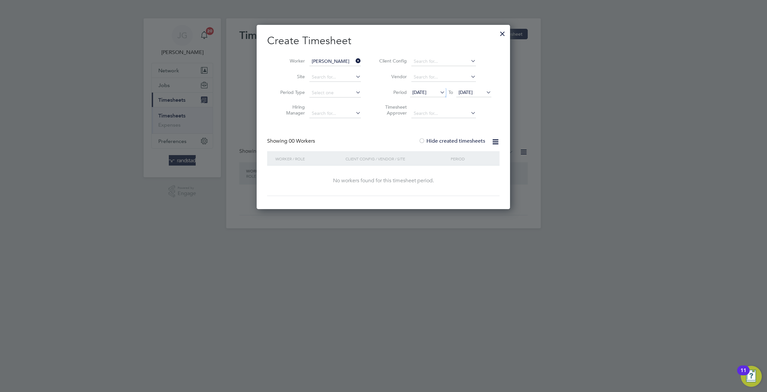
click at [473, 87] on li "Period 19 Aug 2025 To 26 Aug 2025" at bounding box center [434, 93] width 130 height 16
click at [472, 90] on span "26 Aug 2025" at bounding box center [465, 92] width 14 height 6
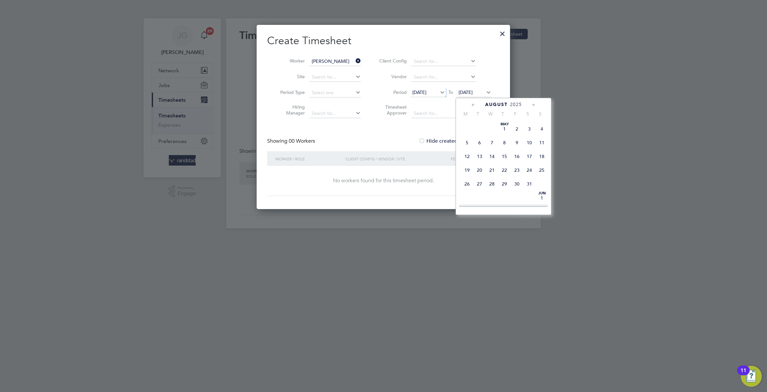
scroll to position [266, 0]
click at [519, 145] on span "29" at bounding box center [516, 139] width 12 height 12
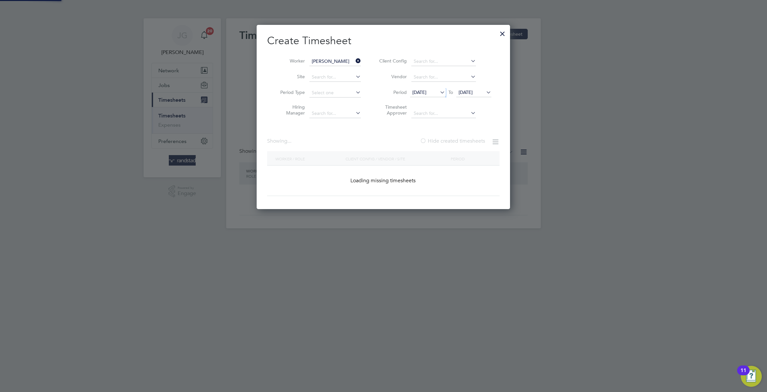
scroll to position [200, 253]
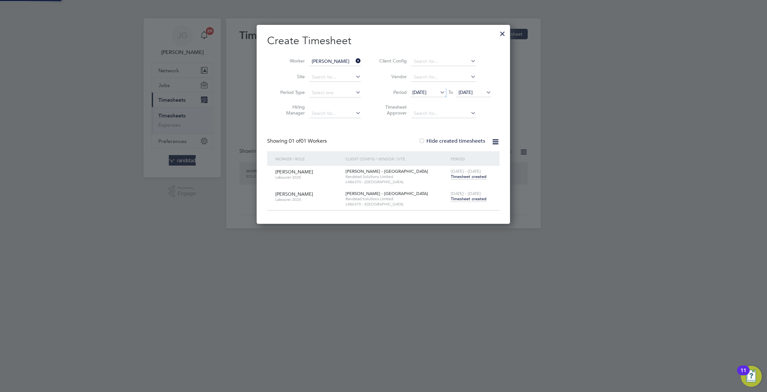
click at [472, 199] on span "Timesheet created" at bounding box center [468, 199] width 36 height 6
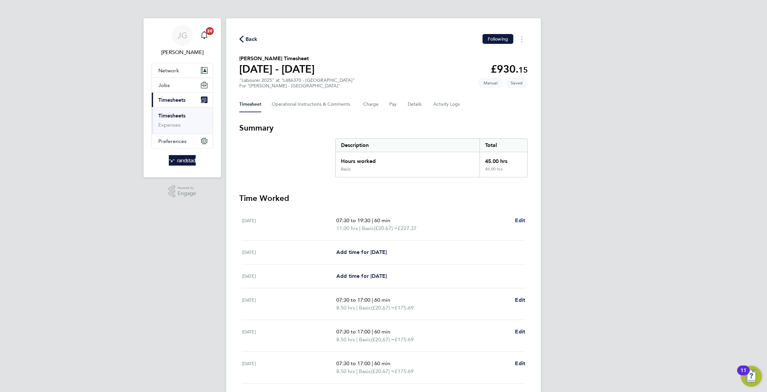
click at [519, 219] on span "Edit" at bounding box center [520, 221] width 10 height 6
select select "60"
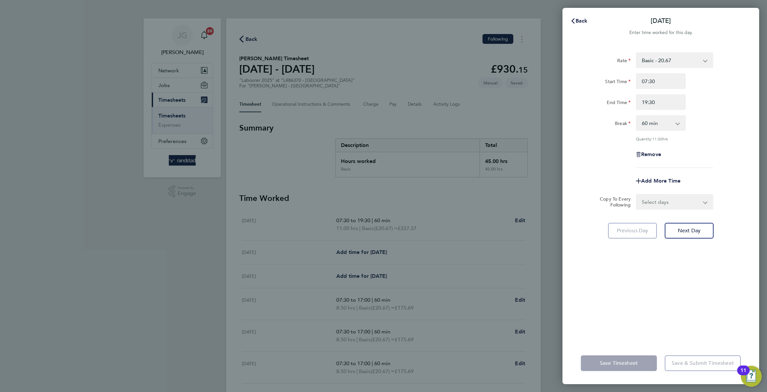
click at [689, 199] on select "Select days Day Weekday (Mon-Fri) Monday Tuesday Wednesday Thursday Friday Sund…" at bounding box center [670, 202] width 69 height 14
click at [686, 58] on select "Basic - 20.67 Overtime - 29.71" at bounding box center [670, 60] width 68 height 14
click at [578, 17] on button "Back" at bounding box center [578, 20] width 30 height 13
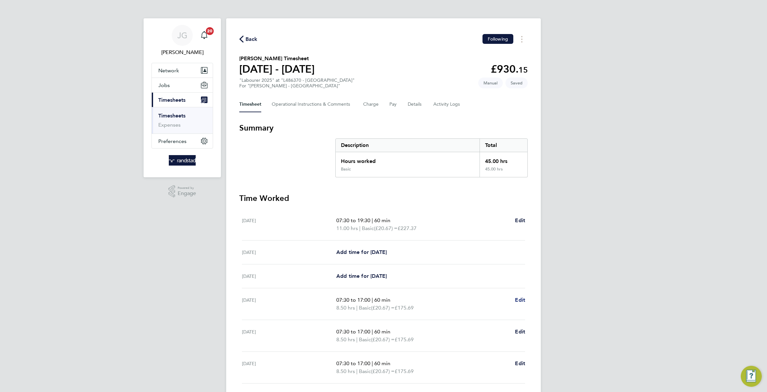
click at [520, 296] on link "Edit" at bounding box center [520, 300] width 10 height 8
select select "60"
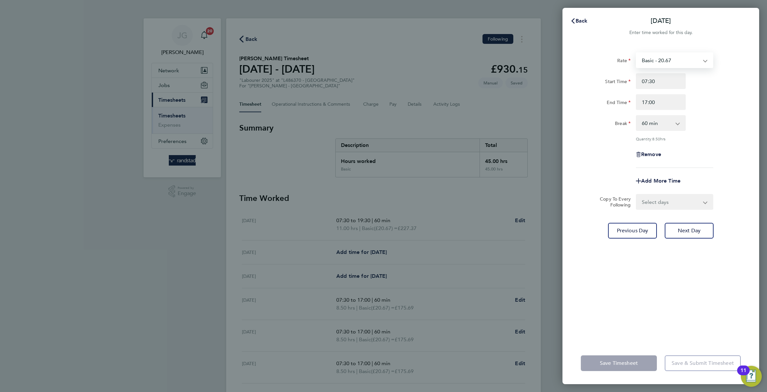
click at [690, 55] on select "Basic - 20.67 Overtime - 29.71" at bounding box center [670, 60] width 68 height 14
select select "60"
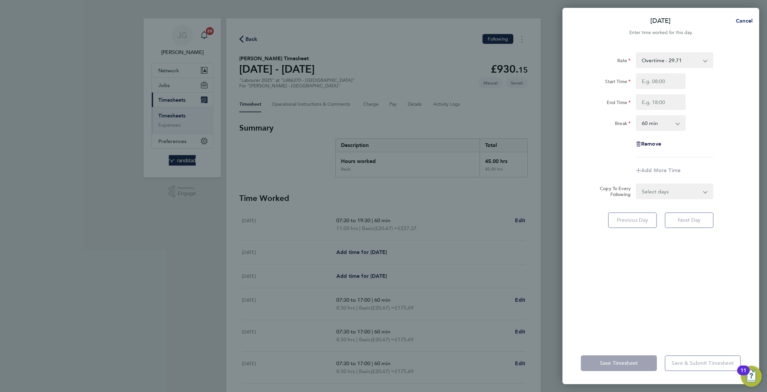
click at [739, 19] on span "Cancel" at bounding box center [743, 21] width 19 height 6
select select "60"
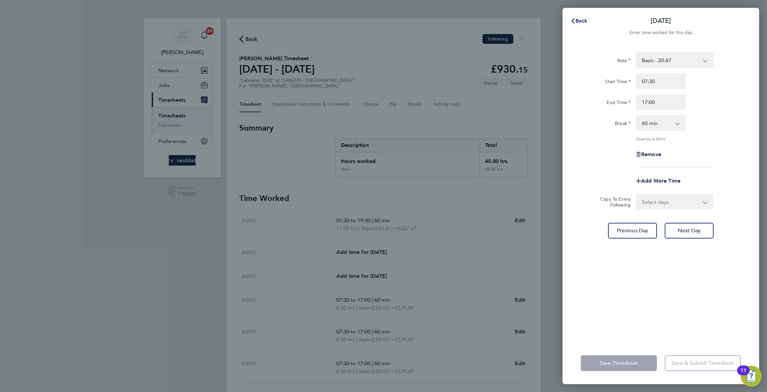
click at [588, 19] on button "Back" at bounding box center [578, 20] width 30 height 13
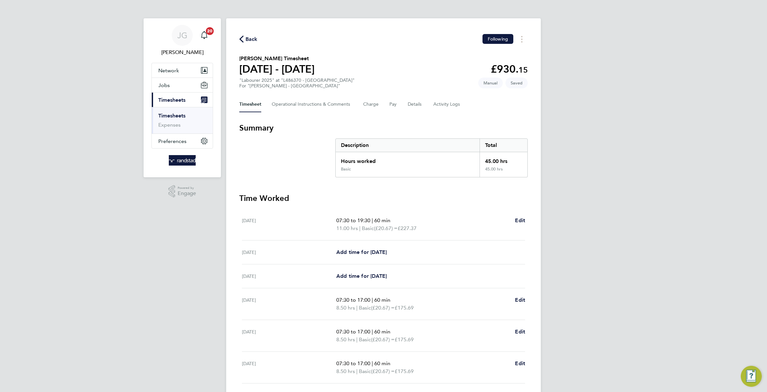
click at [525, 222] on ul "Sat 23 Aug 07:30 to 19:30 | 60 min 11.00 hrs | Basic (£20.67) = £227.37 Edit Su…" at bounding box center [383, 312] width 288 height 207
click at [525, 221] on span "Edit" at bounding box center [520, 221] width 10 height 6
select select "60"
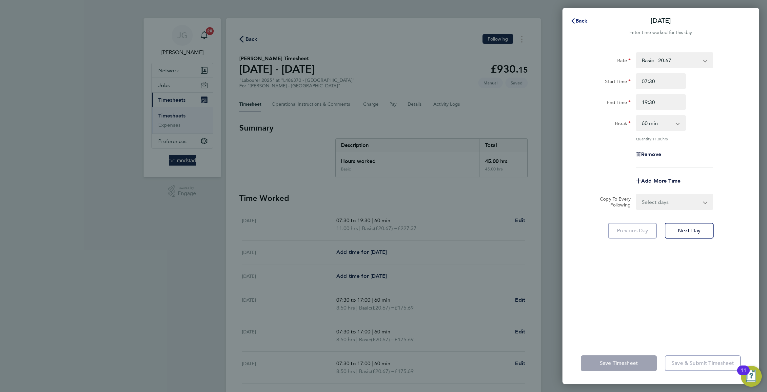
click at [577, 20] on span "Back" at bounding box center [581, 21] width 12 height 6
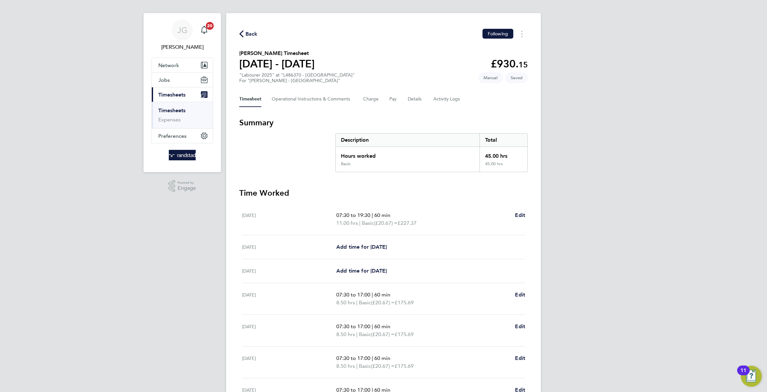
scroll to position [81, 0]
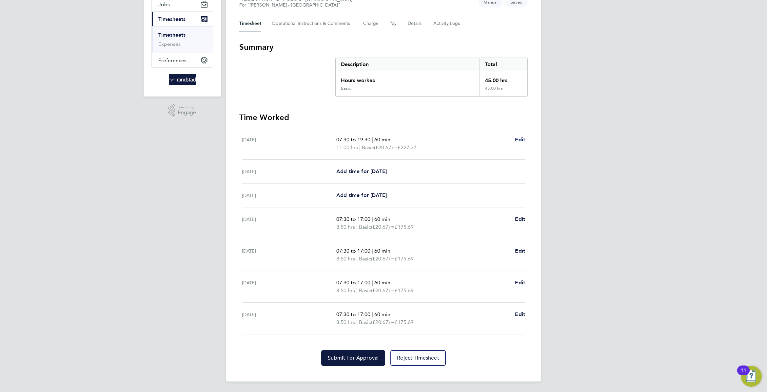
click at [522, 136] on link "Edit" at bounding box center [520, 140] width 10 height 8
select select "60"
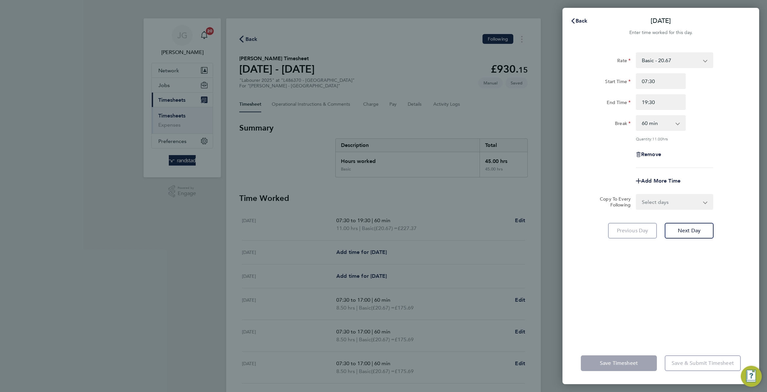
click at [698, 53] on select "Basic - 20.67 Overtime - 29.71" at bounding box center [670, 60] width 68 height 14
select select "60"
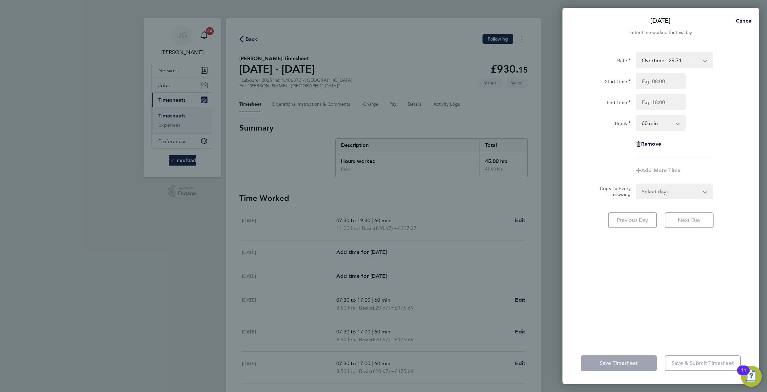
click at [667, 59] on select "Overtime - 29.71 Basic - 20.67" at bounding box center [670, 60] width 68 height 14
click at [726, 82] on div "Start Time" at bounding box center [660, 81] width 165 height 16
click at [689, 58] on select "Overtime - 29.71 Basic - 20.67" at bounding box center [670, 60] width 68 height 14
click at [725, 88] on div "Start Time" at bounding box center [660, 81] width 165 height 16
click at [659, 91] on div "Start Time End Time" at bounding box center [660, 91] width 165 height 37
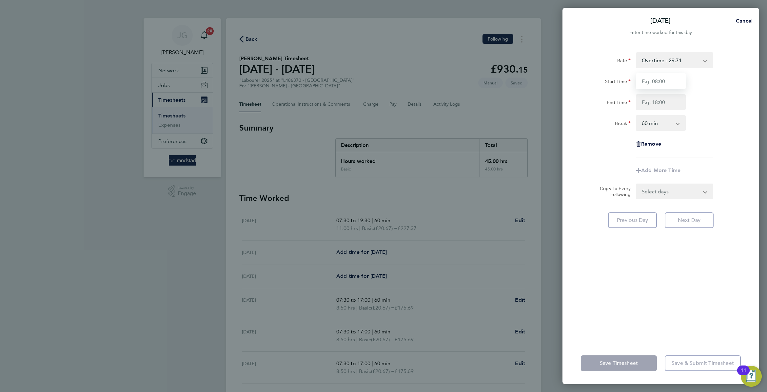
click at [654, 85] on input "Start Time" at bounding box center [661, 81] width 50 height 16
type input "07:30"
click at [677, 102] on input "End Time" at bounding box center [661, 102] width 50 height 16
type input "19:30"
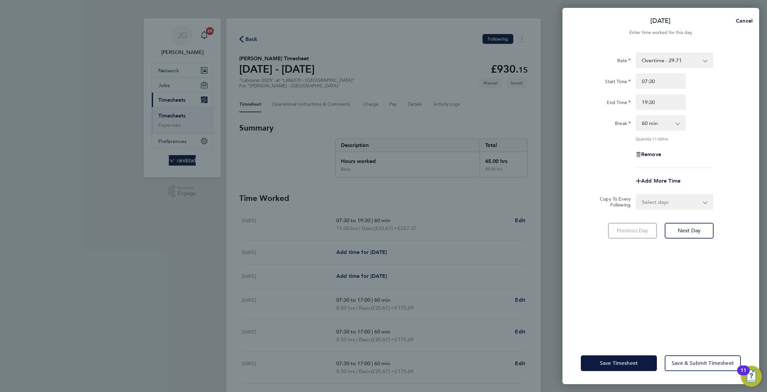
drag, startPoint x: 723, startPoint y: 130, endPoint x: 720, endPoint y: 132, distance: 3.7
click at [723, 132] on div "Rate Overtime - 29.71 Basic - 20.67 Start Time 07:30 End Time 19:30 Break 0 min…" at bounding box center [661, 110] width 160 height 116
click at [669, 366] on button "Save & Submit Timesheet" at bounding box center [702, 364] width 76 height 16
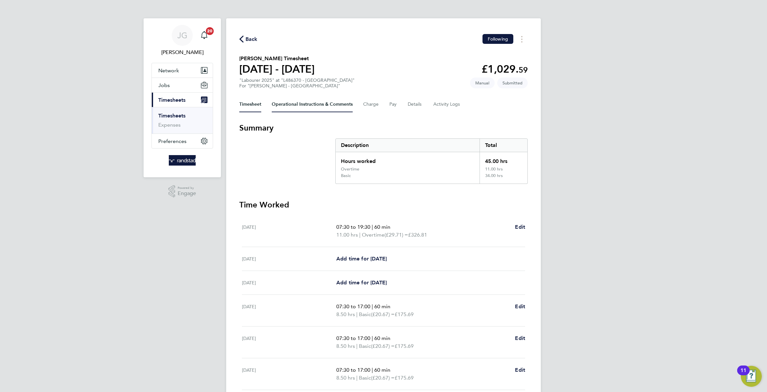
click at [296, 99] on Comments-tab "Operational Instructions & Comments" at bounding box center [312, 105] width 81 height 16
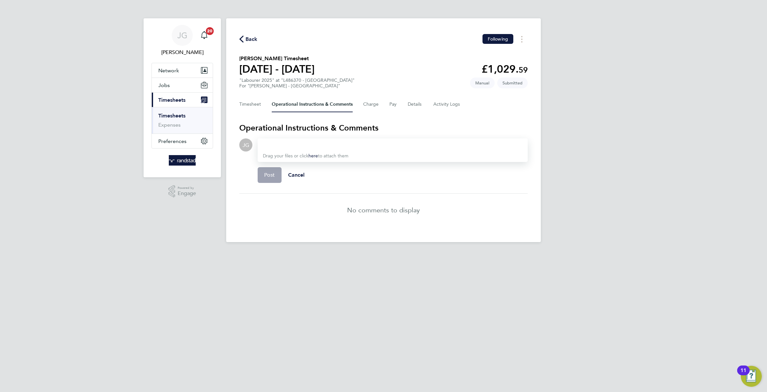
click at [362, 107] on div "Timesheet Operational Instructions & Comments Charge Pay Details Activity Logs" at bounding box center [383, 105] width 288 height 16
click at [376, 109] on button "Charge" at bounding box center [371, 105] width 16 height 16
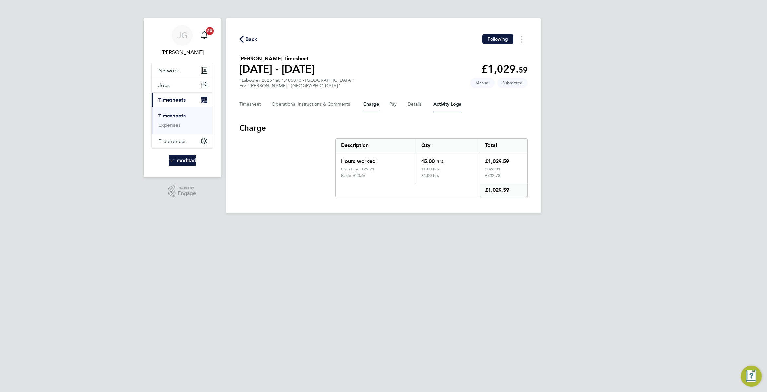
click at [433, 100] on Logs-tab "Activity Logs" at bounding box center [447, 105] width 28 height 16
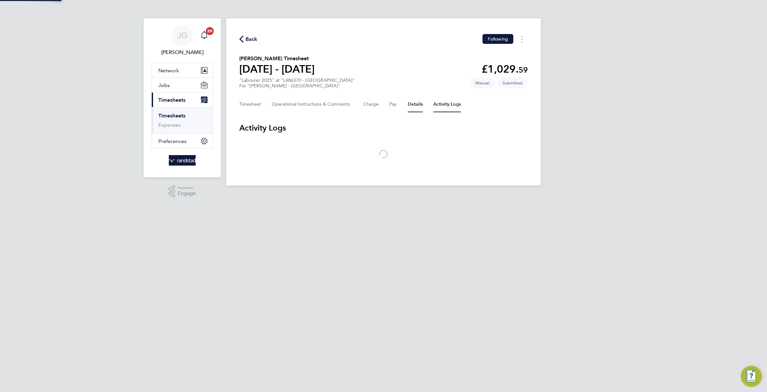
click at [412, 108] on button "Details" at bounding box center [415, 105] width 15 height 16
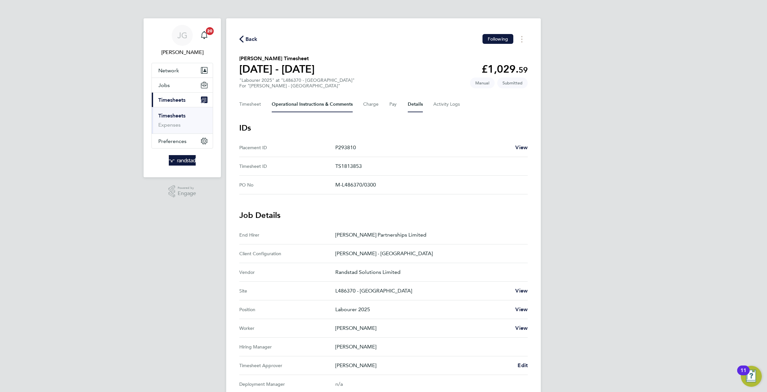
click at [280, 98] on Comments-tab "Operational Instructions & Comments" at bounding box center [312, 105] width 81 height 16
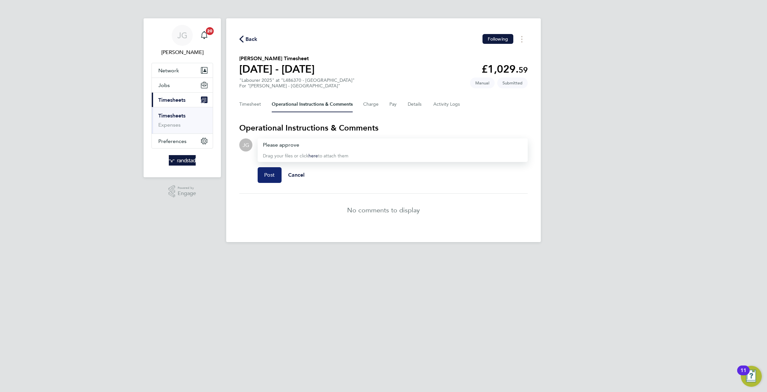
click at [272, 178] on span "Post" at bounding box center [269, 175] width 11 height 7
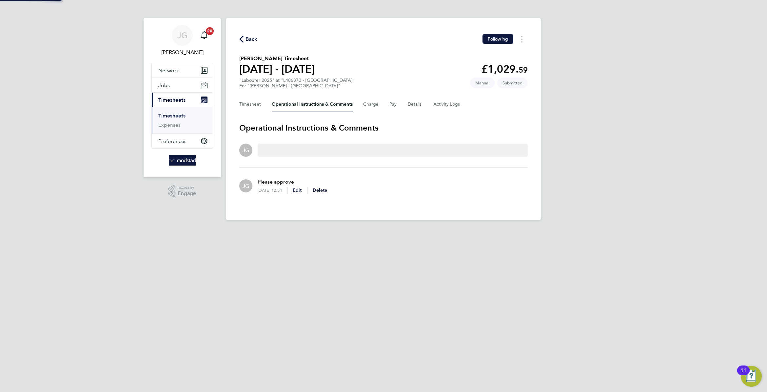
click at [254, 94] on div "Back Following [PERSON_NAME] Timesheet [DATE] - [DATE] £1,029. 59 "Labourer 202…" at bounding box center [383, 119] width 315 height 202
click at [258, 98] on button "Timesheet" at bounding box center [250, 105] width 22 height 16
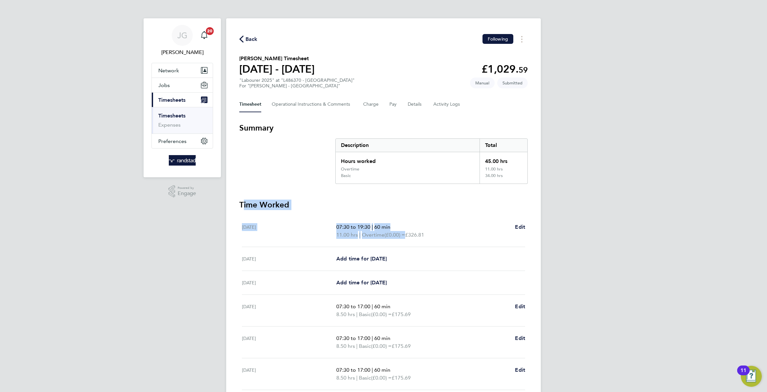
drag, startPoint x: 229, startPoint y: 201, endPoint x: 406, endPoint y: 241, distance: 181.4
click at [406, 241] on div "Back Following [PERSON_NAME] Timesheet [DATE] - [DATE] £1,029. 59 "Labourer 202…" at bounding box center [383, 243] width 315 height 451
click at [434, 231] on p "07:30 to 19:30 | 60 min" at bounding box center [422, 227] width 173 height 8
drag, startPoint x: 470, startPoint y: 242, endPoint x: 249, endPoint y: 206, distance: 224.1
click at [249, 206] on section "Time Worked [DATE] 07:30 to 19:30 | 60 min 11.00 hrs | Overtime (£0.00) = £326.…" at bounding box center [383, 327] width 288 height 254
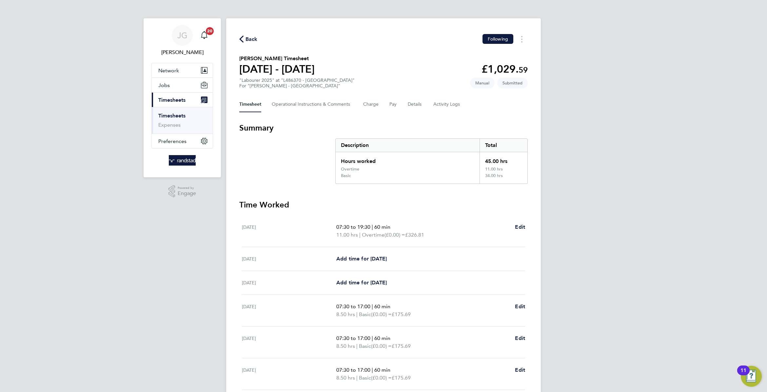
click at [249, 206] on h3 "Time Worked" at bounding box center [383, 205] width 288 height 10
drag, startPoint x: 241, startPoint y: 198, endPoint x: 338, endPoint y: 290, distance: 133.7
click at [338, 290] on section "Summary Description Total Hours worked 45.00 hrs Overtime 11.00 hrs Basic 34.00…" at bounding box center [383, 288] width 288 height 331
click at [332, 243] on div "[DATE] 07:30 to 19:30 | 60 min 11.00 hrs | Overtime (£0.00) = £326.81 Edit" at bounding box center [383, 232] width 283 height 32
